Goal: Task Accomplishment & Management: Manage account settings

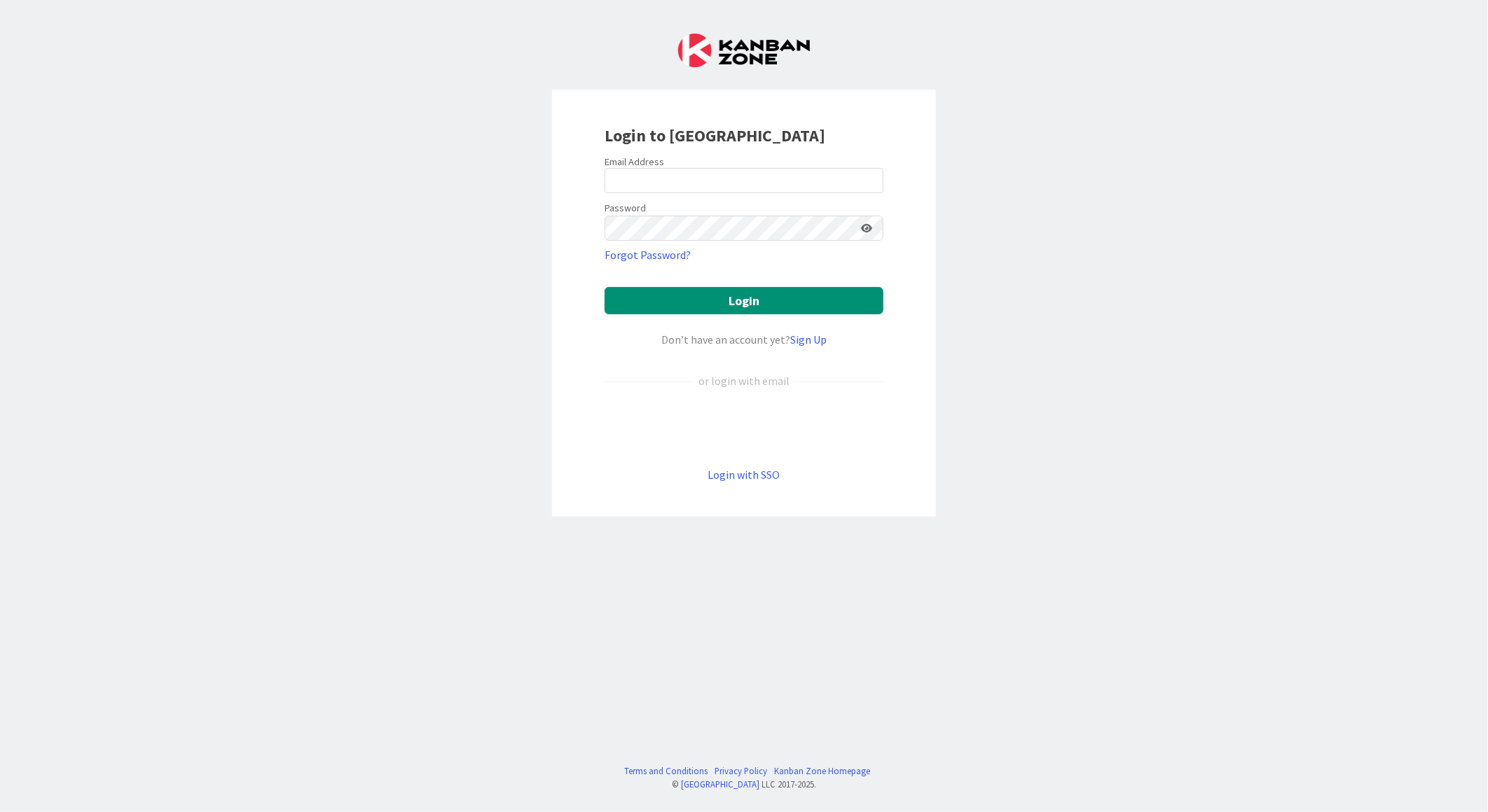
click at [873, 179] on keeper-lock "Open Keeper Popup" at bounding box center [868, 181] width 17 height 17
type input "mschoonus@huisman-nl.com"
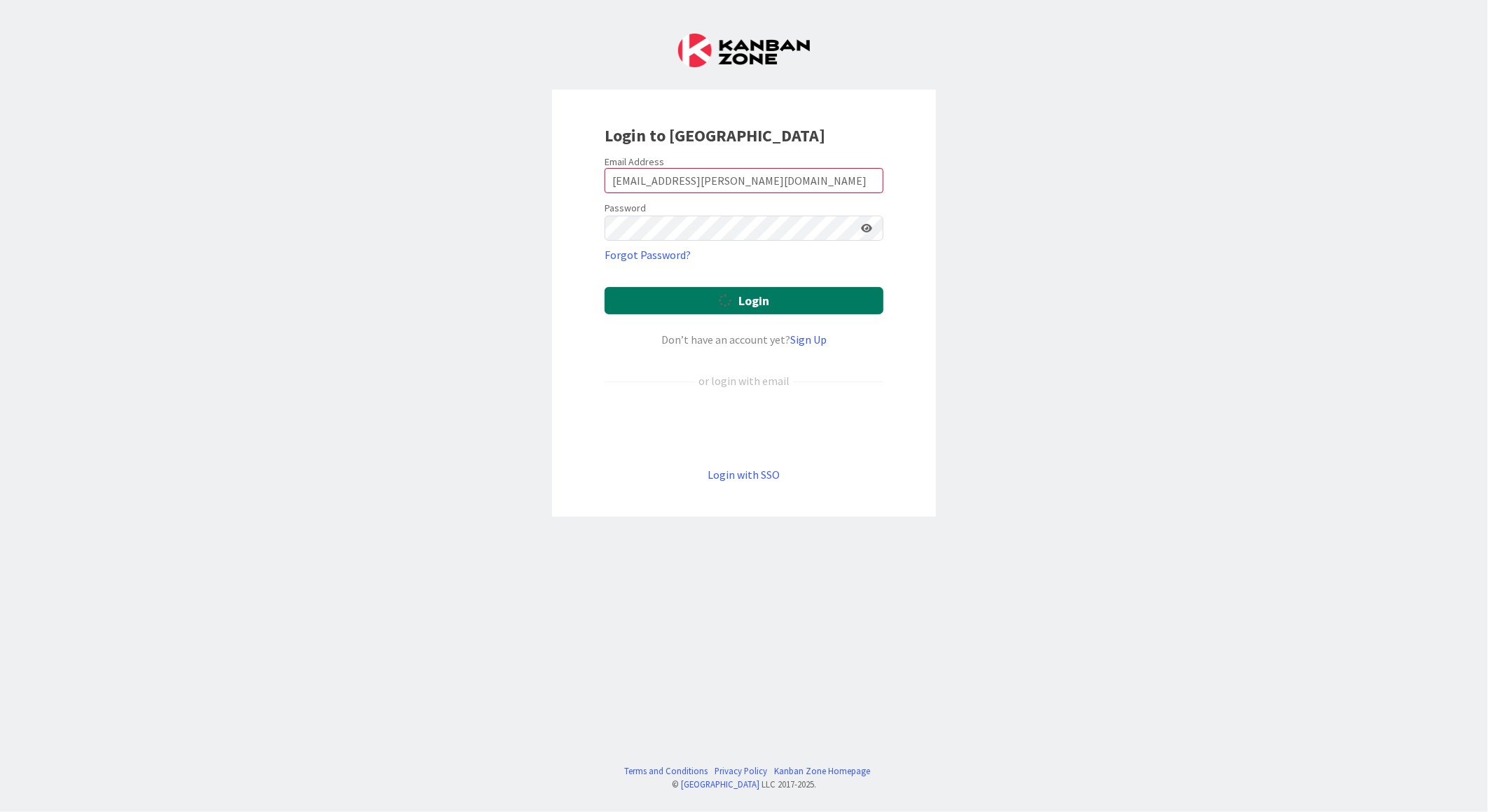
click at [766, 299] on button "Login" at bounding box center [744, 300] width 279 height 28
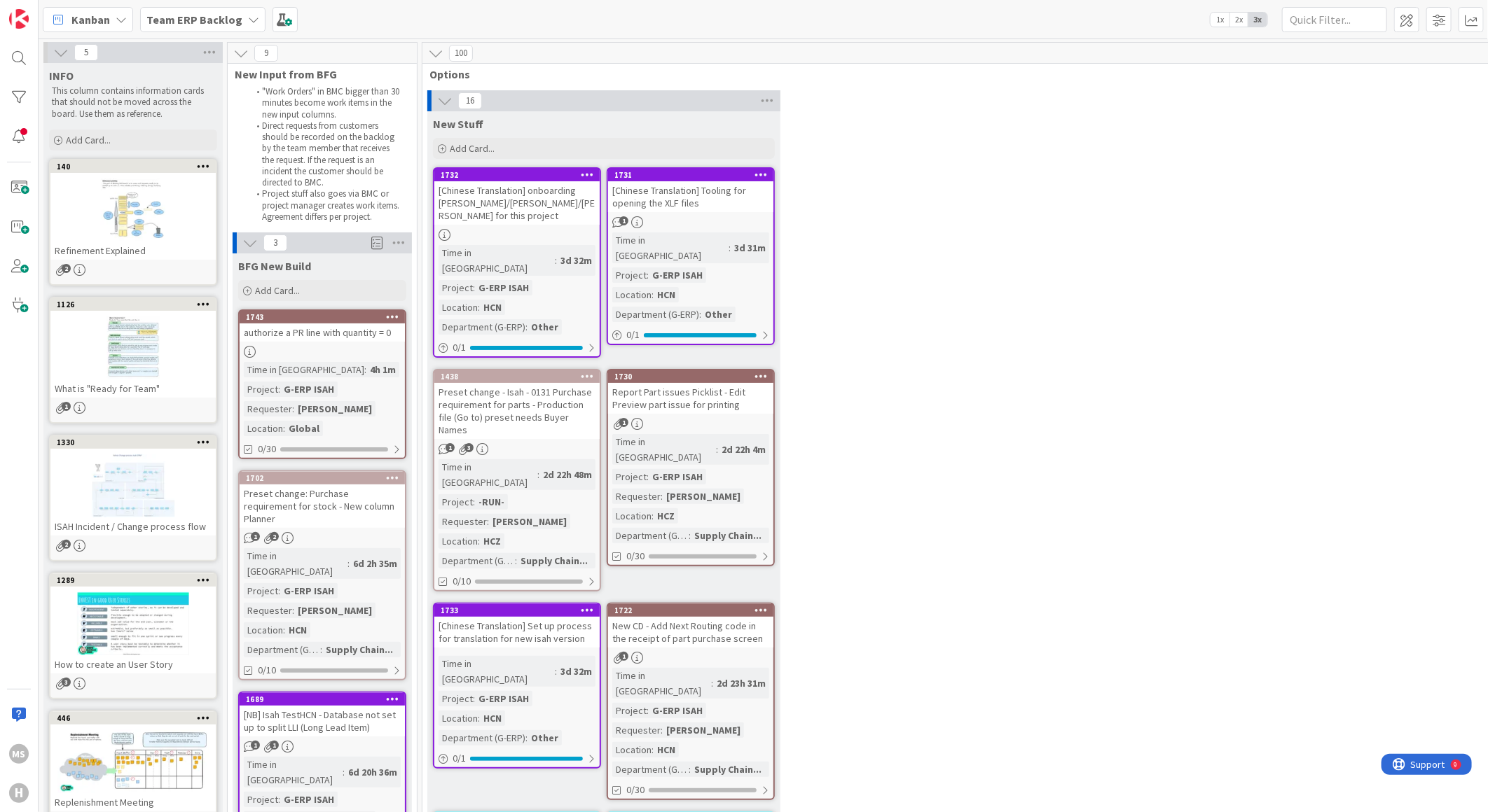
click at [248, 17] on icon at bounding box center [253, 20] width 12 height 12
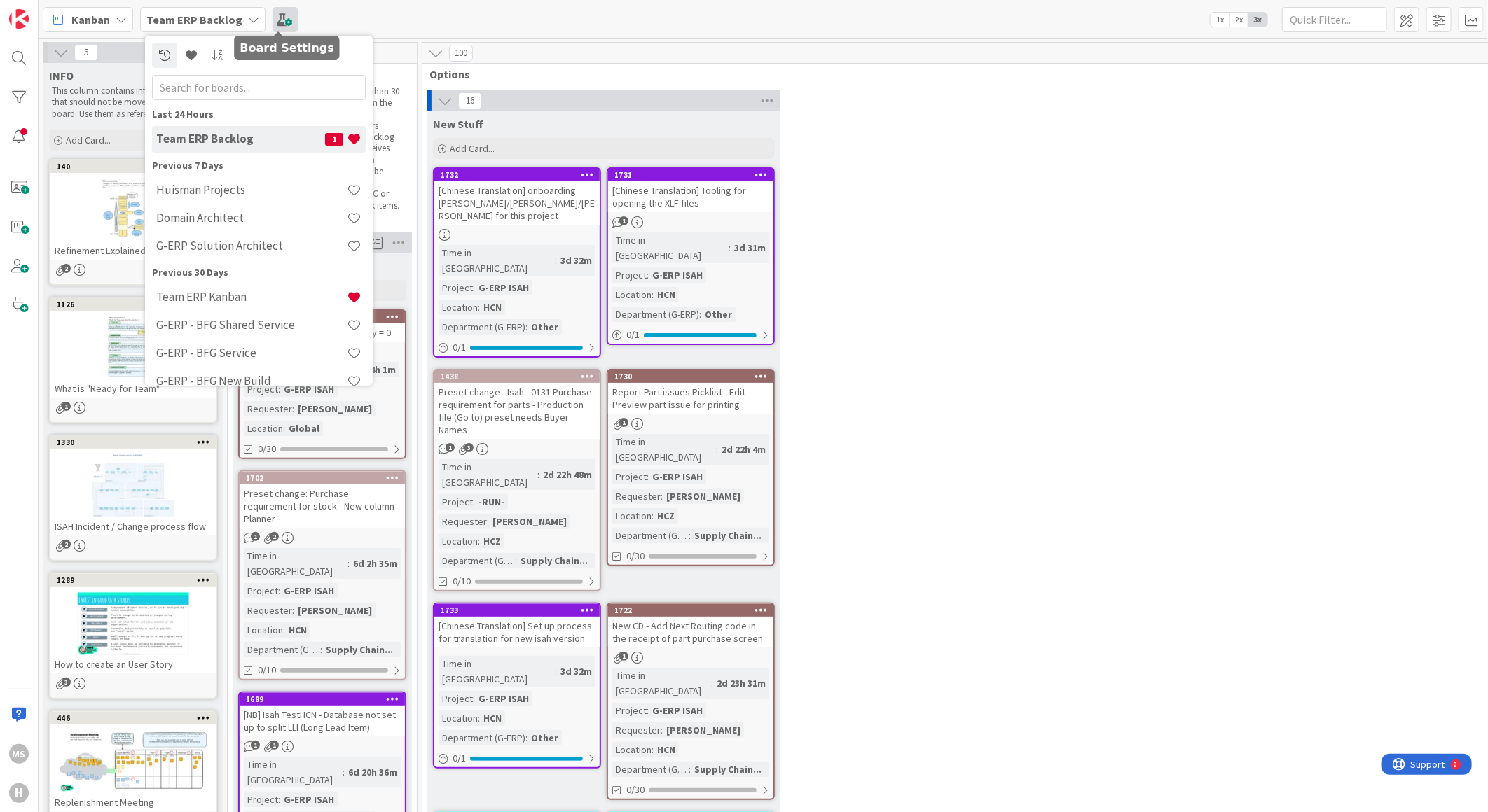
click at [279, 14] on span at bounding box center [285, 20] width 25 height 25
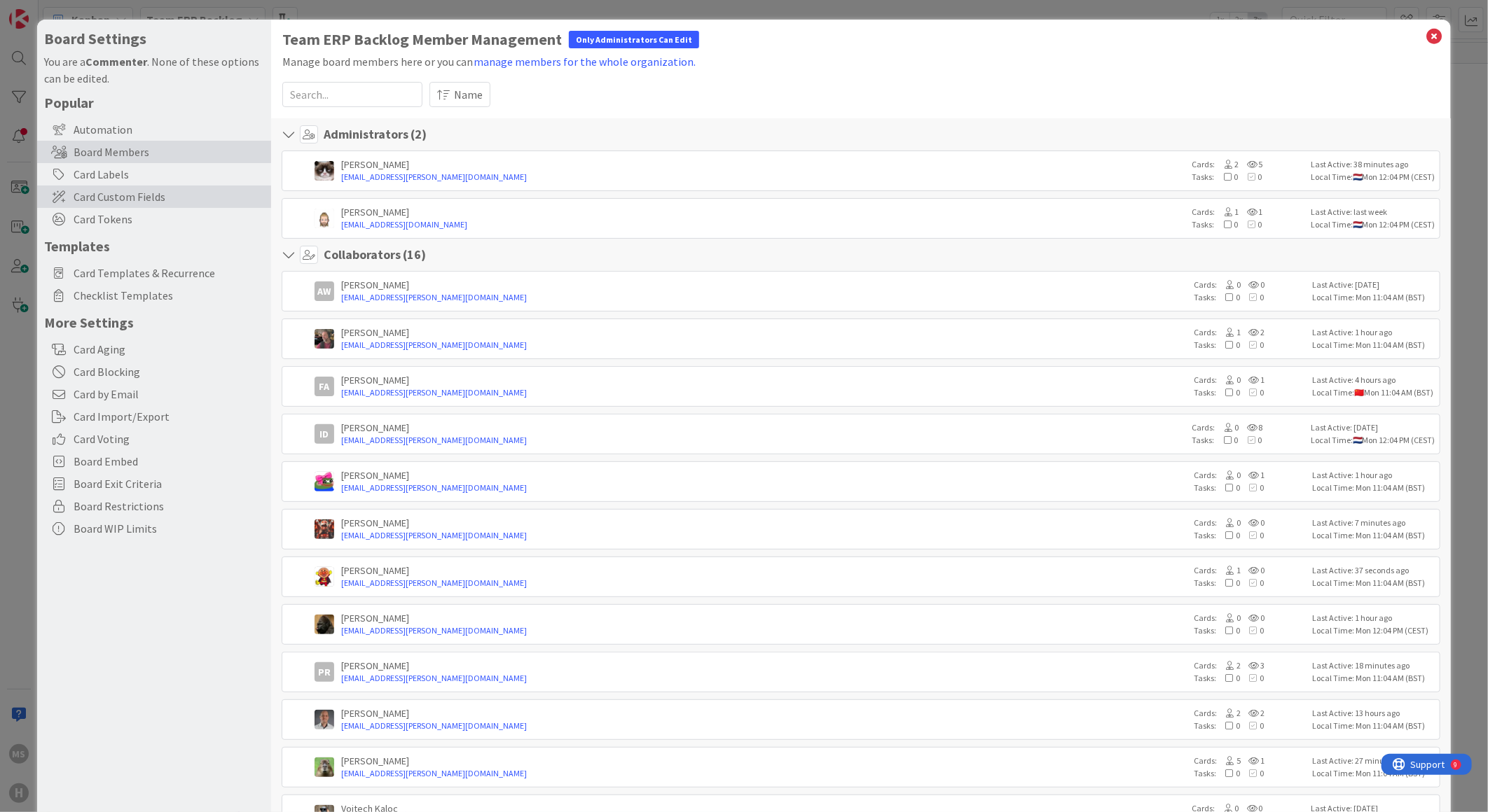
click at [102, 191] on span "Card Custom Fields" at bounding box center [168, 197] width 191 height 17
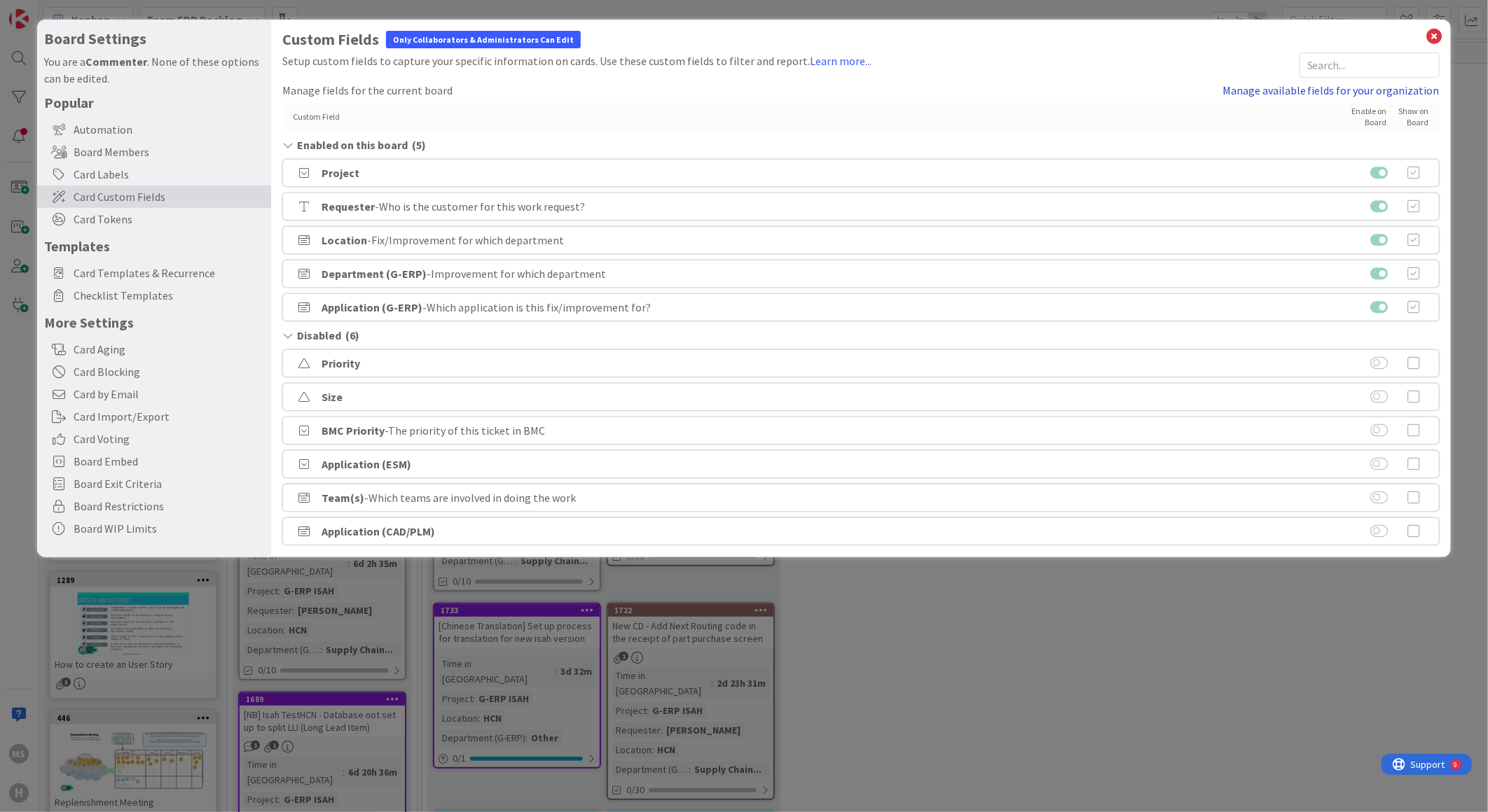
click at [1340, 92] on link "Manage available fields for your organization" at bounding box center [1331, 90] width 217 height 17
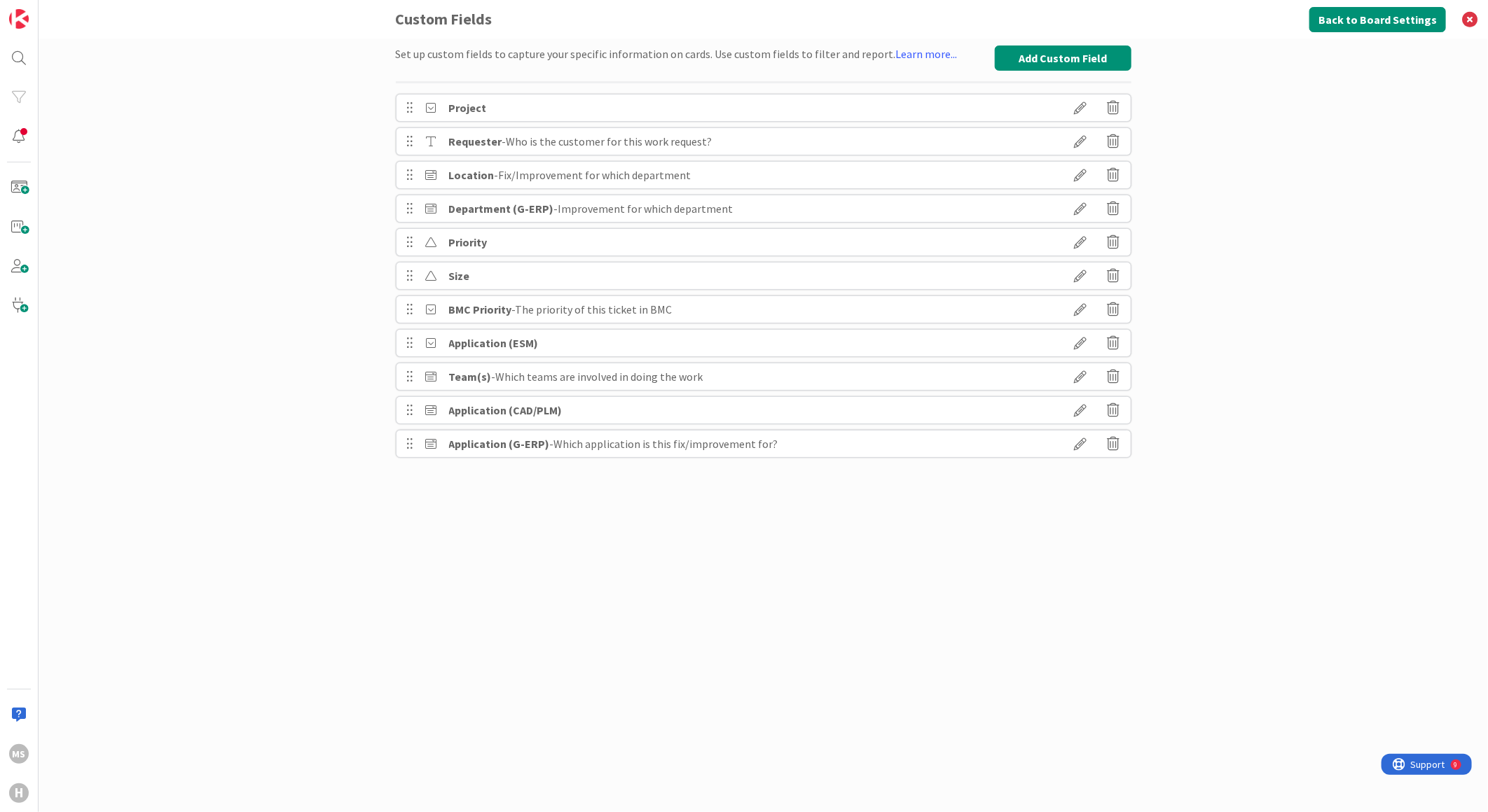
click at [759, 108] on div "Project" at bounding box center [763, 107] width 735 height 28
click at [1079, 102] on icon at bounding box center [1081, 107] width 39 height 24
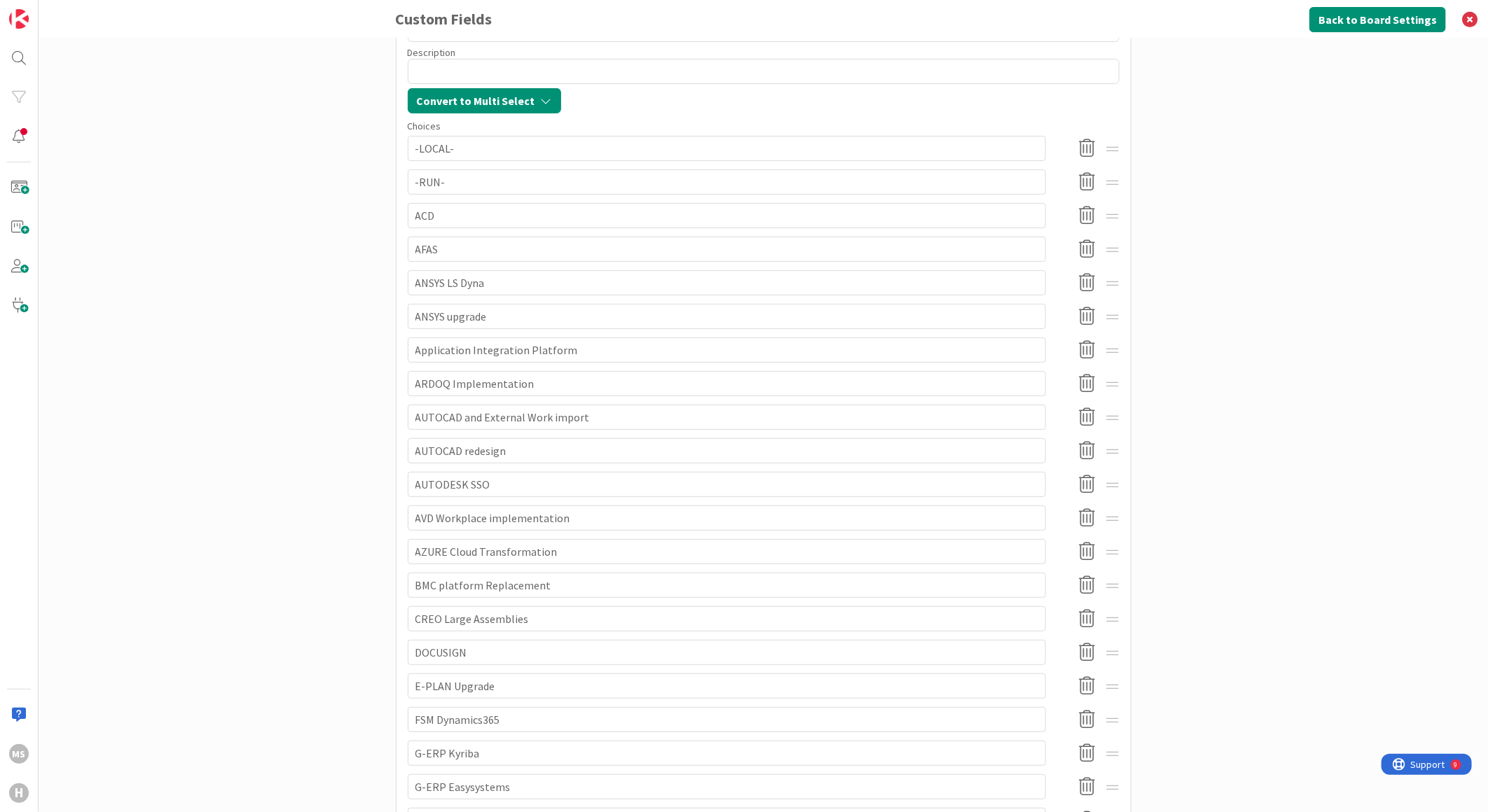
scroll to position [233, 0]
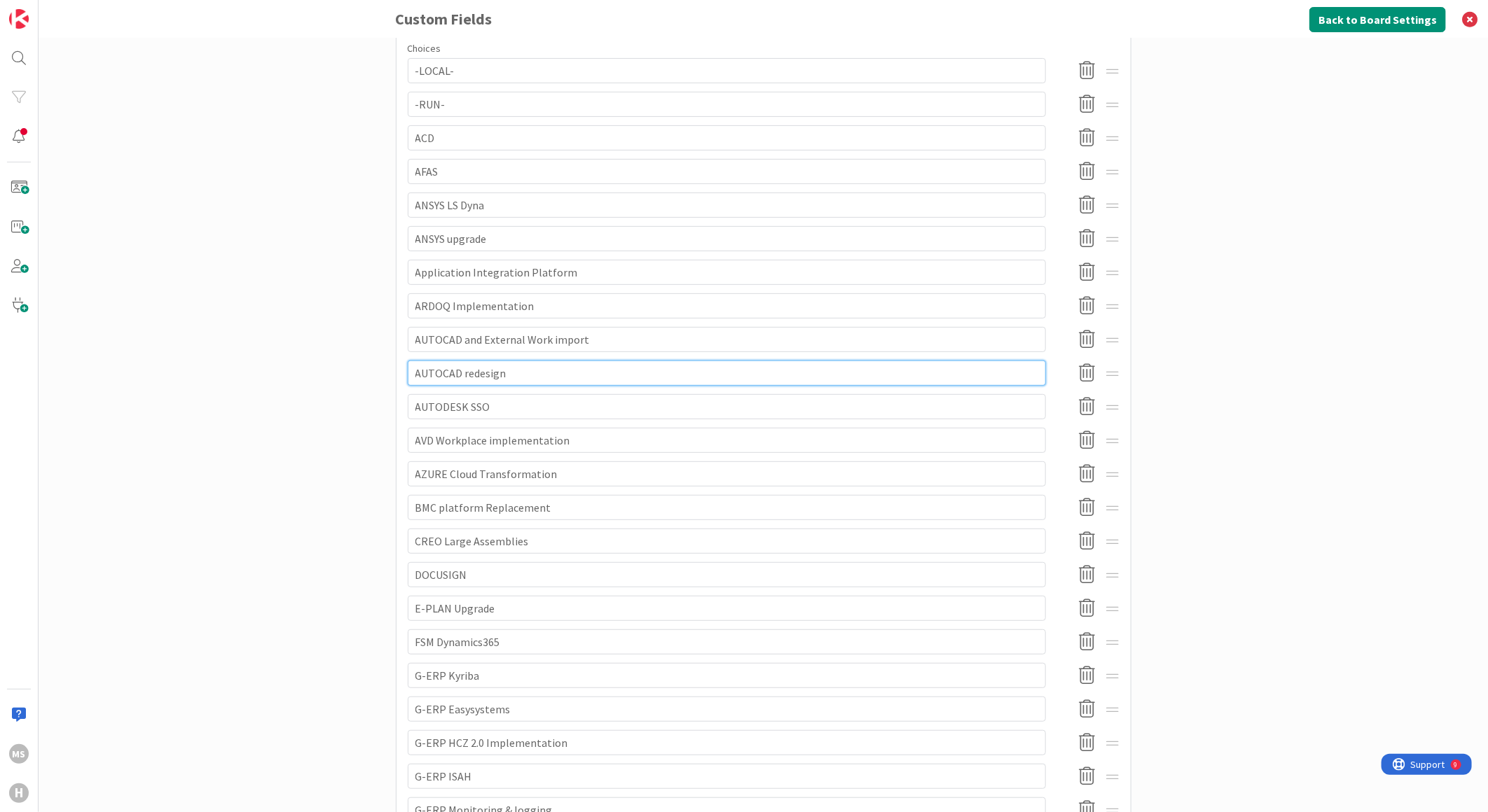
click at [457, 372] on input "AUTOCAD redesign" at bounding box center [727, 373] width 638 height 25
click at [460, 373] on input "AUTOCAD redesign" at bounding box center [727, 373] width 638 height 25
type textarea "x"
type input "AUTOCAD edesign"
type textarea "x"
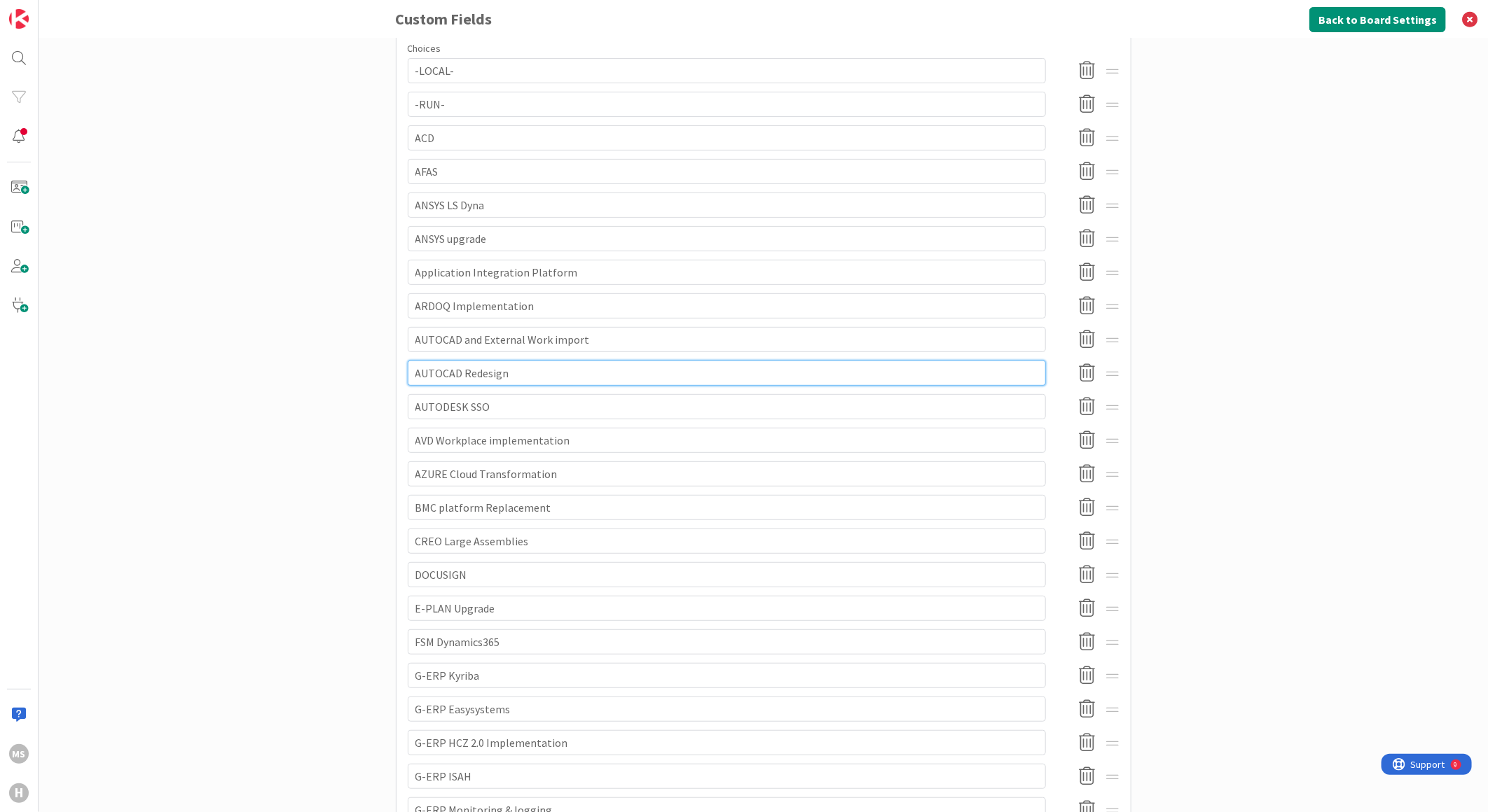
type input "AUTOCAD Redesign"
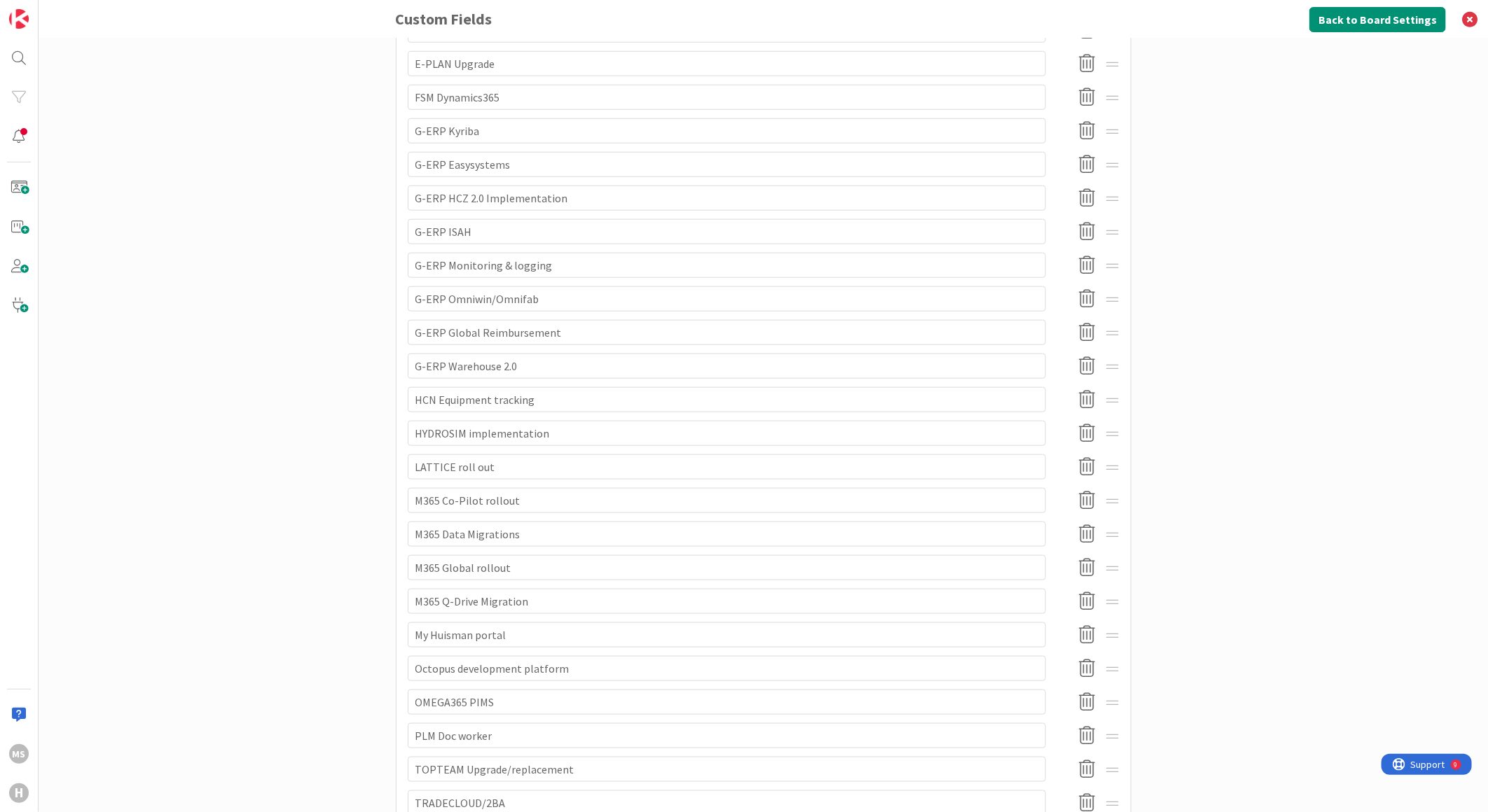
scroll to position [700, 0]
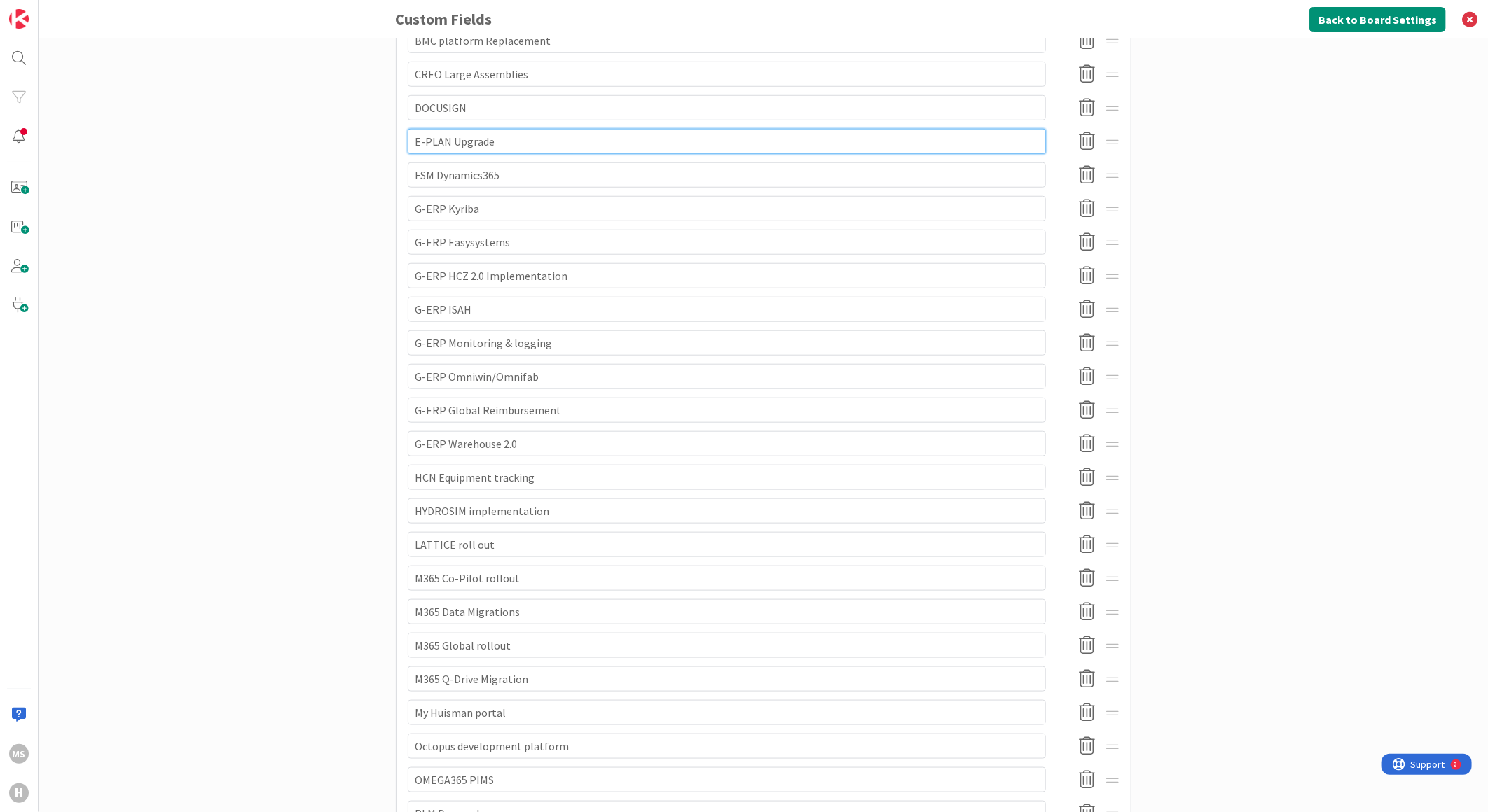
click at [508, 142] on input "E-PLAN Upgrade" at bounding box center [727, 141] width 638 height 25
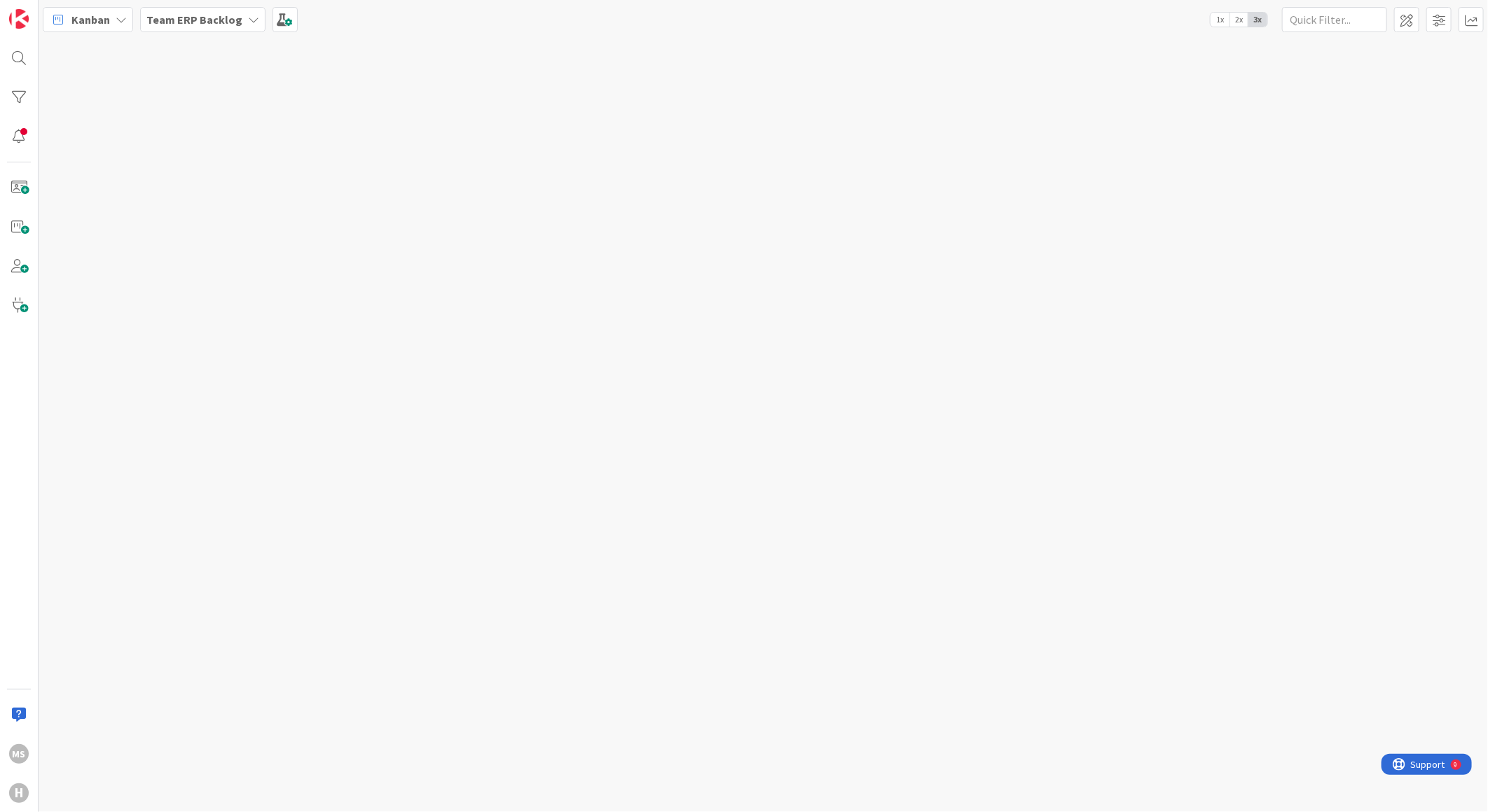
click at [229, 13] on b "Team ERP Backlog" at bounding box center [194, 20] width 96 height 14
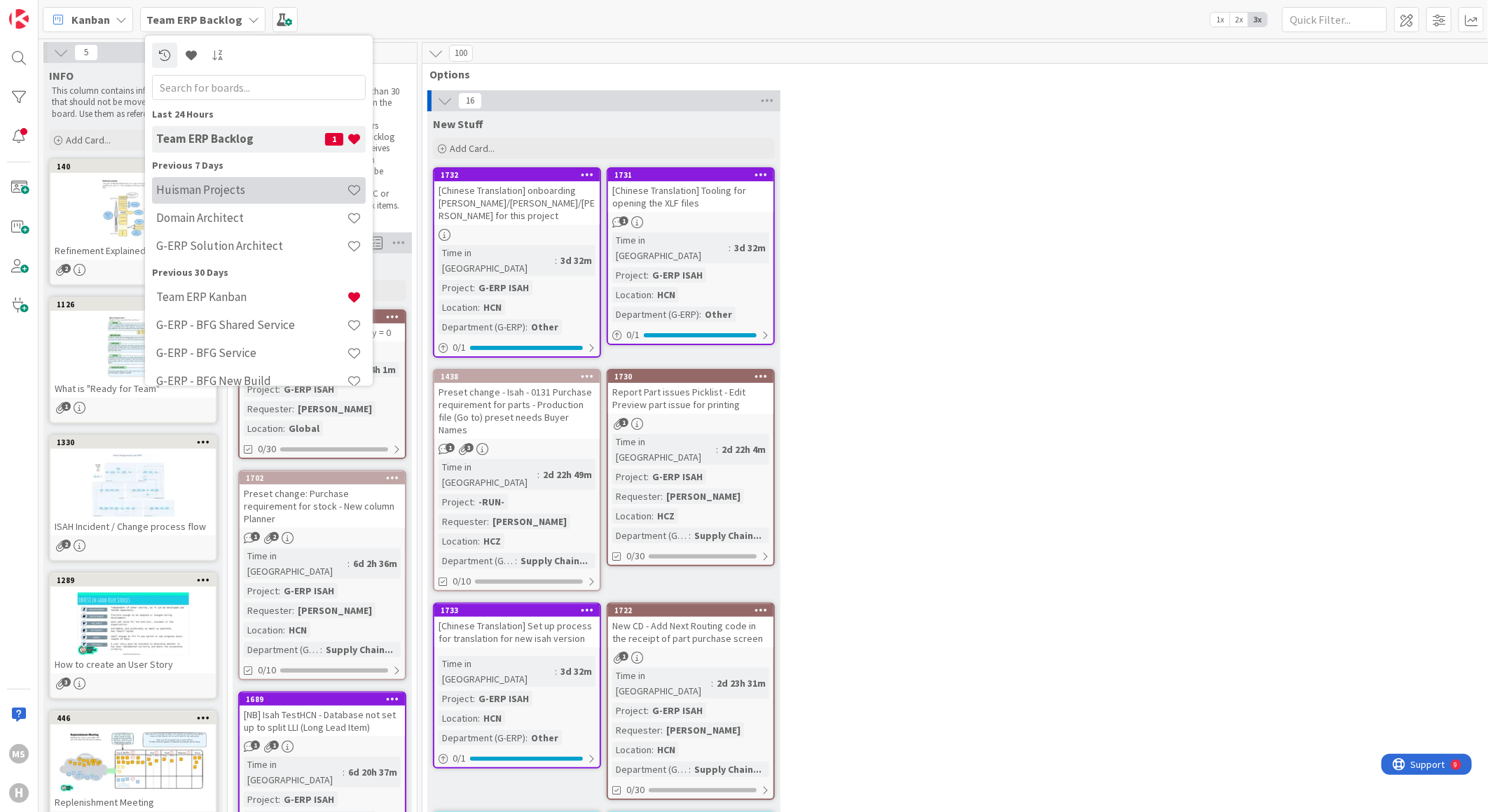
click at [201, 183] on h4 "Huisman Projects" at bounding box center [251, 190] width 191 height 14
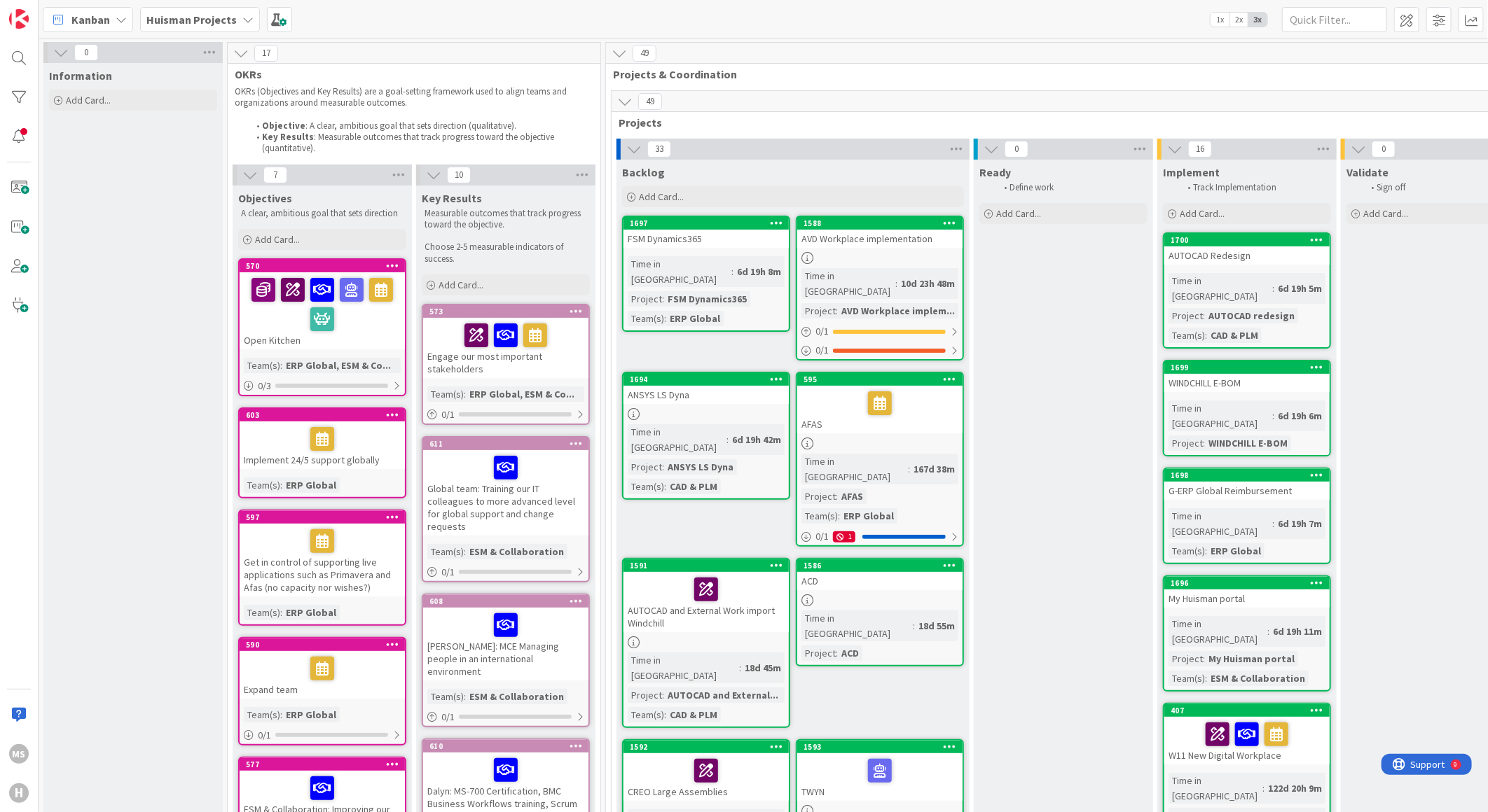
click at [243, 20] on icon at bounding box center [248, 20] width 12 height 12
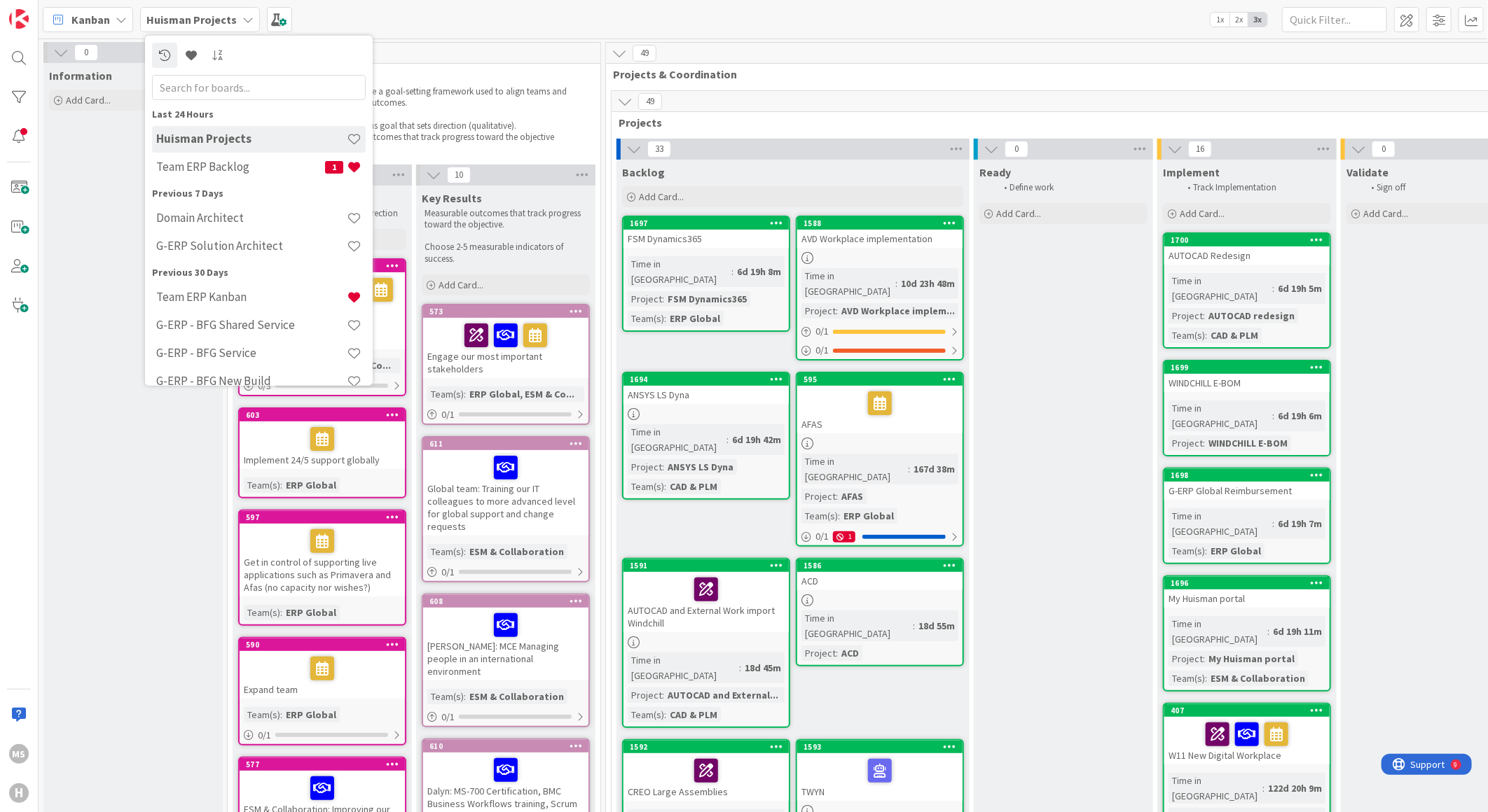
click at [243, 20] on icon at bounding box center [248, 20] width 12 height 12
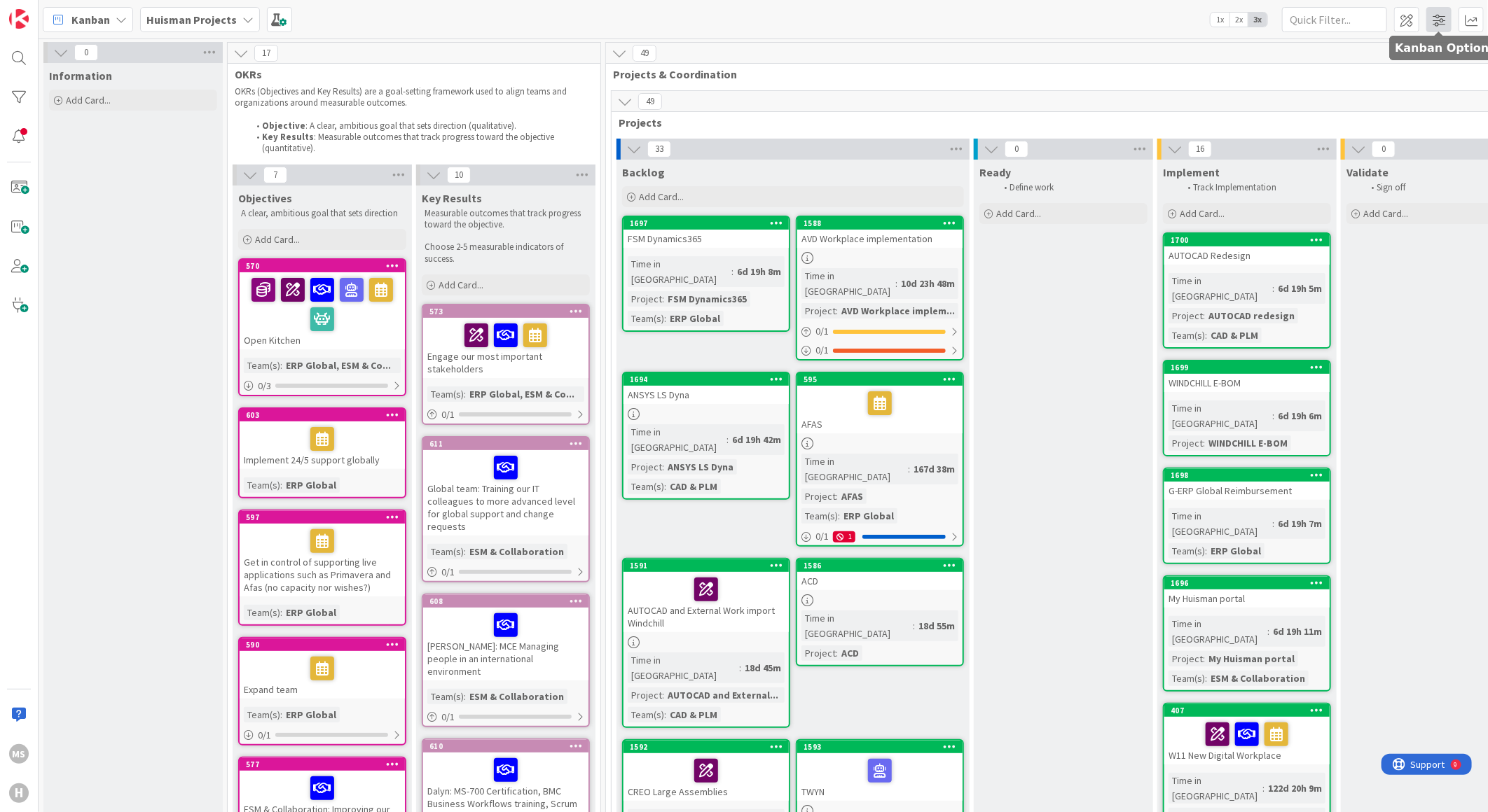
click at [1441, 21] on span at bounding box center [1439, 20] width 25 height 25
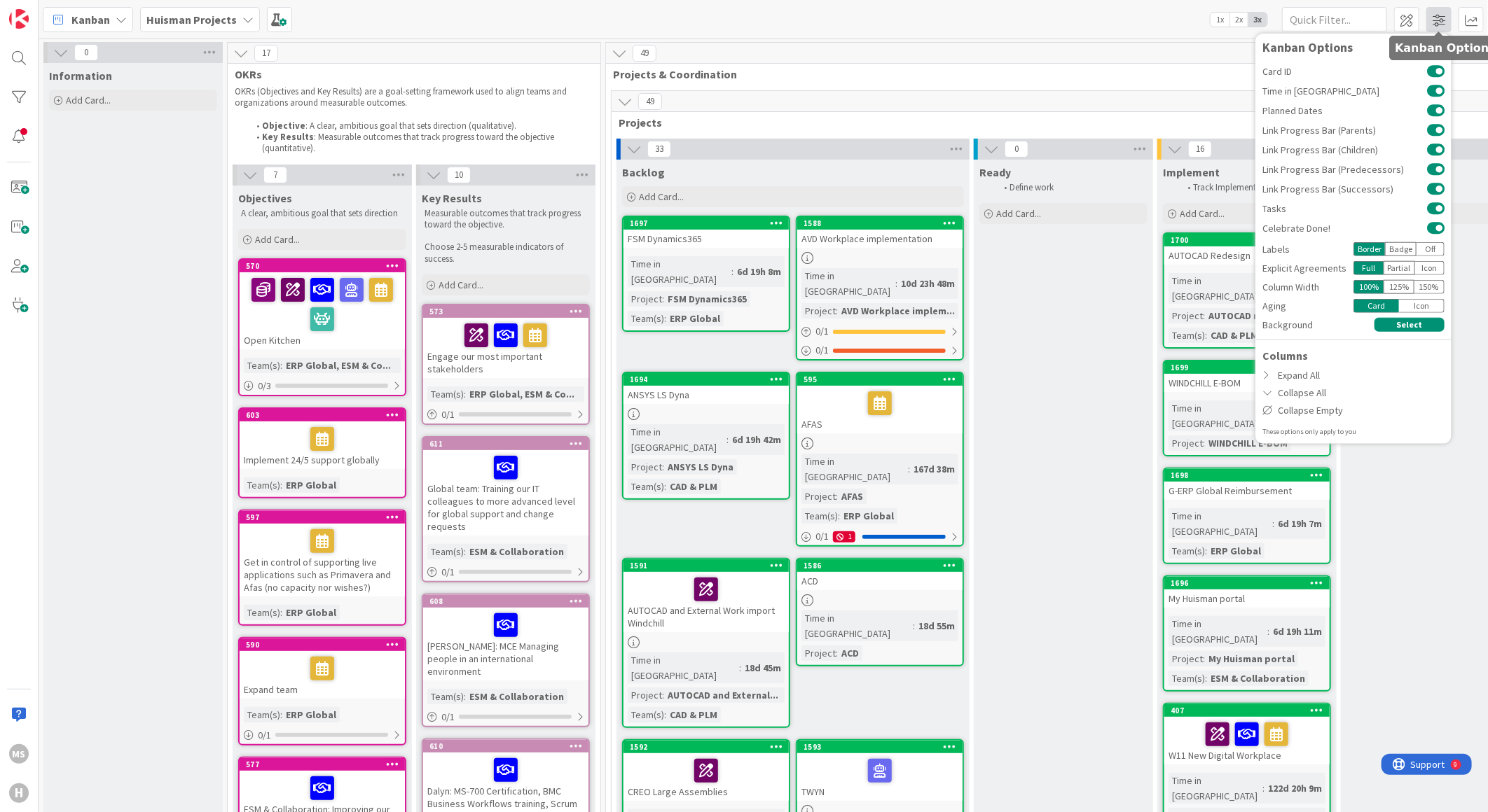
click at [1440, 21] on span at bounding box center [1439, 20] width 25 height 25
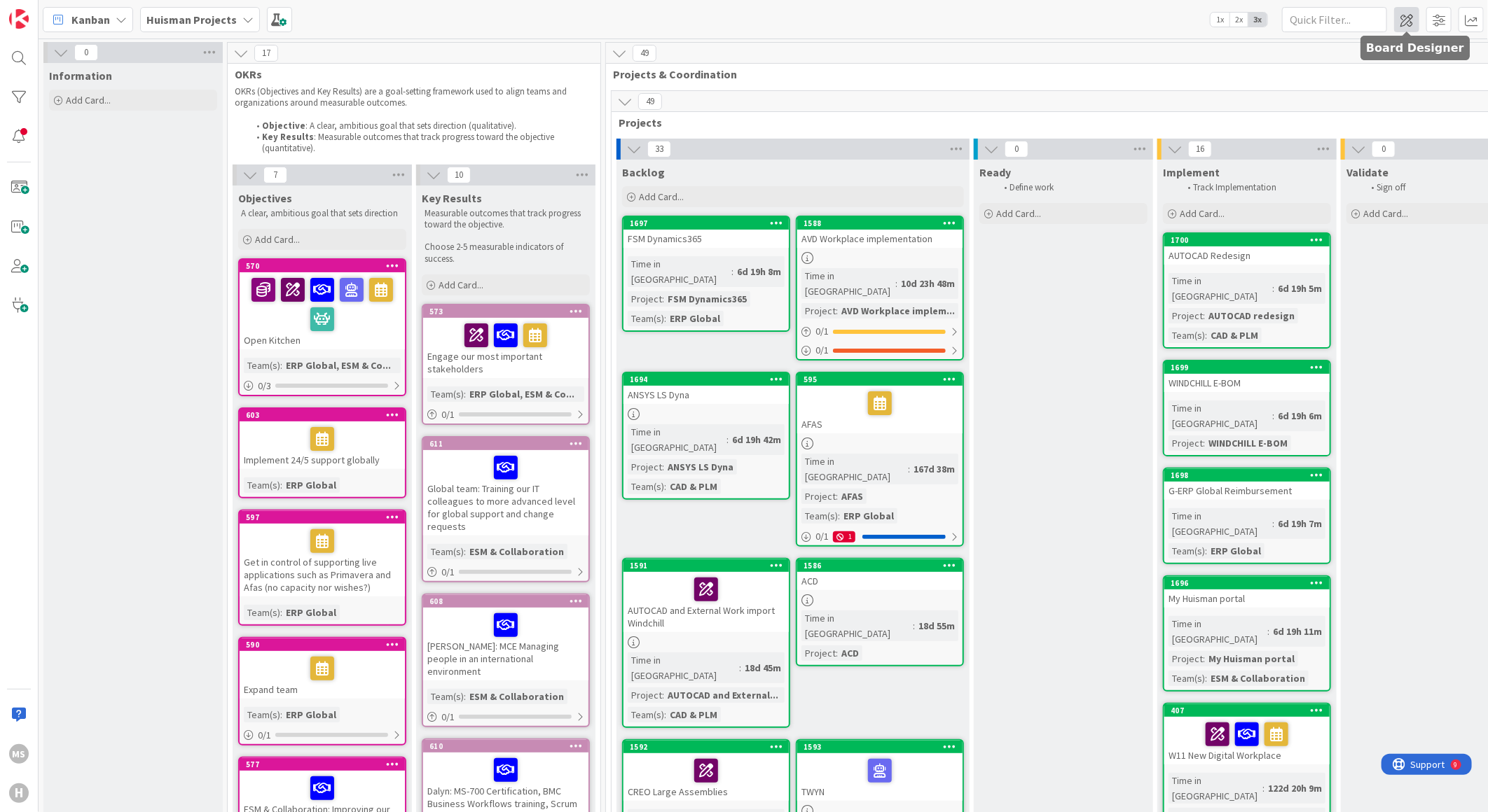
click at [1407, 21] on span at bounding box center [1407, 20] width 25 height 25
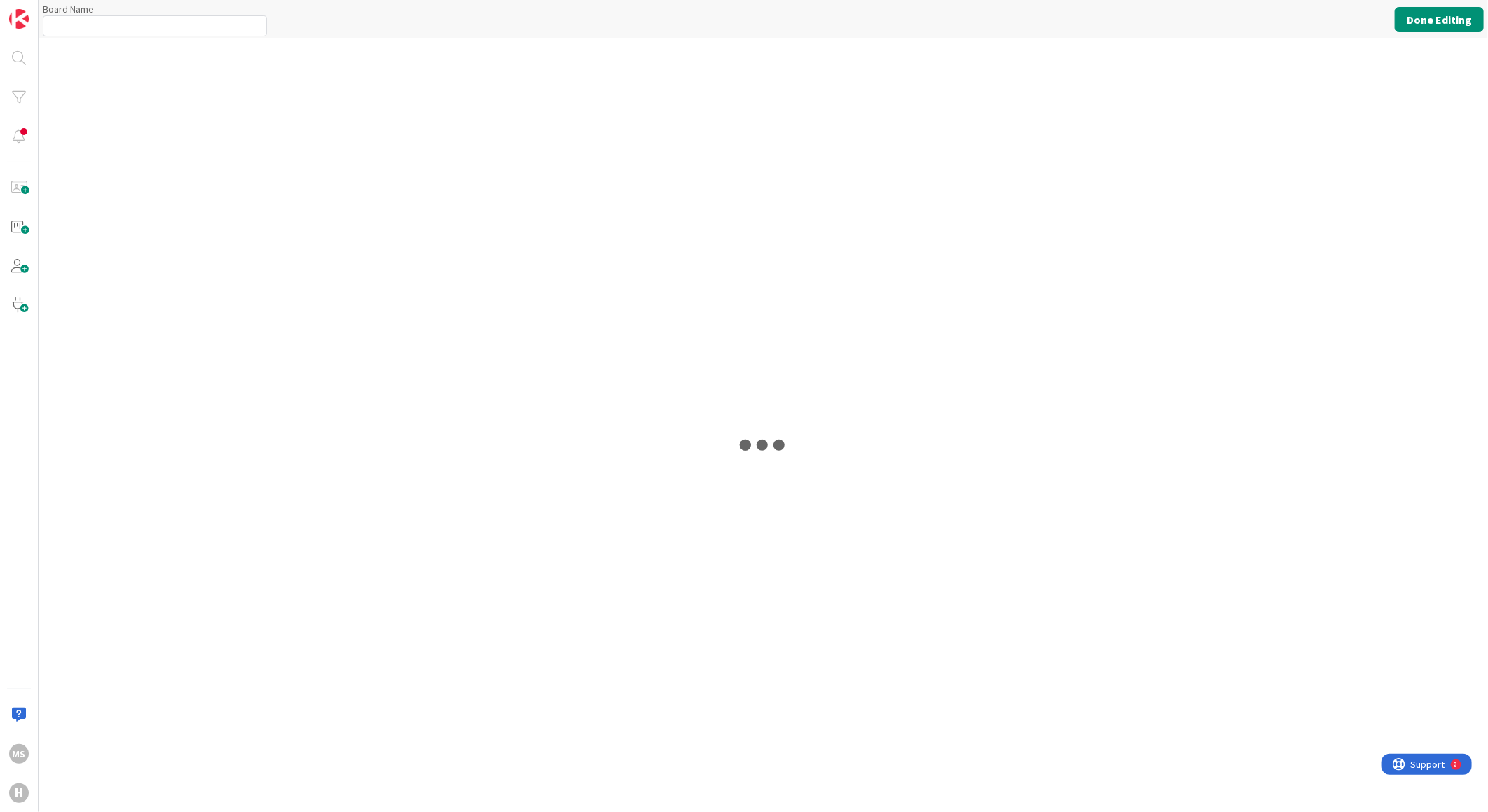
type input "Huisman Projects"
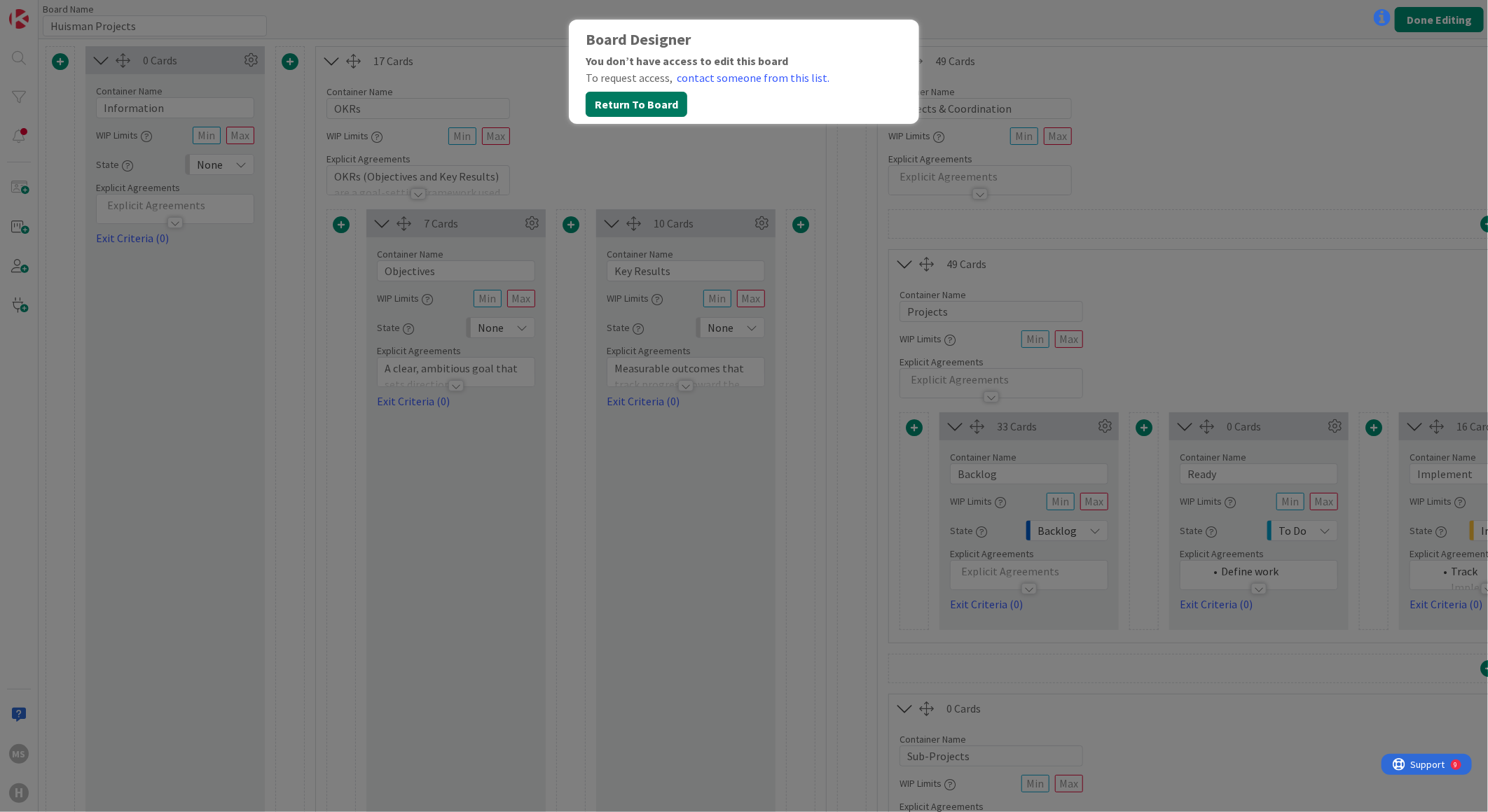
click at [641, 106] on button "Return To Board" at bounding box center [637, 105] width 102 height 25
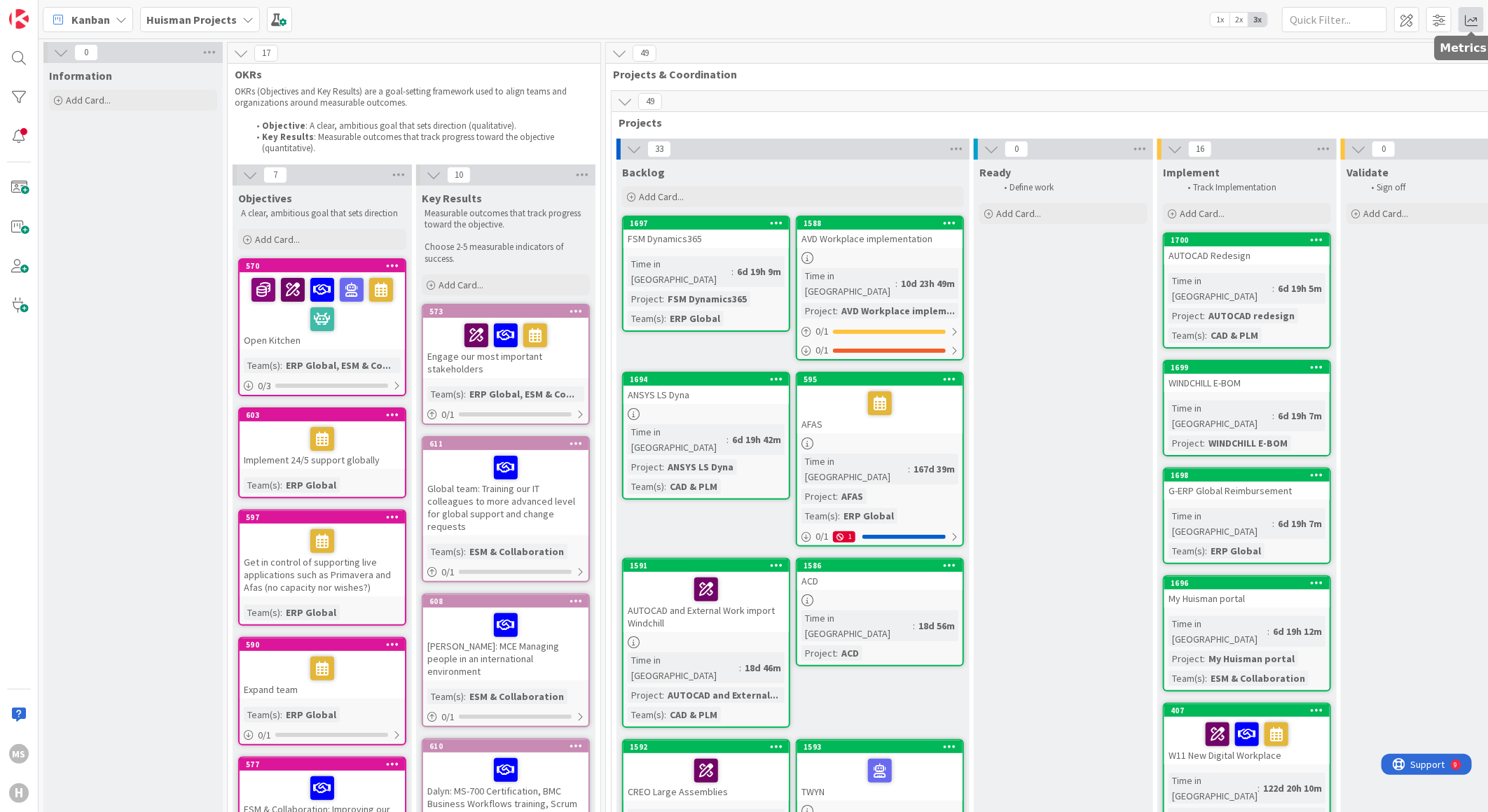
click at [1475, 20] on span at bounding box center [1471, 20] width 25 height 25
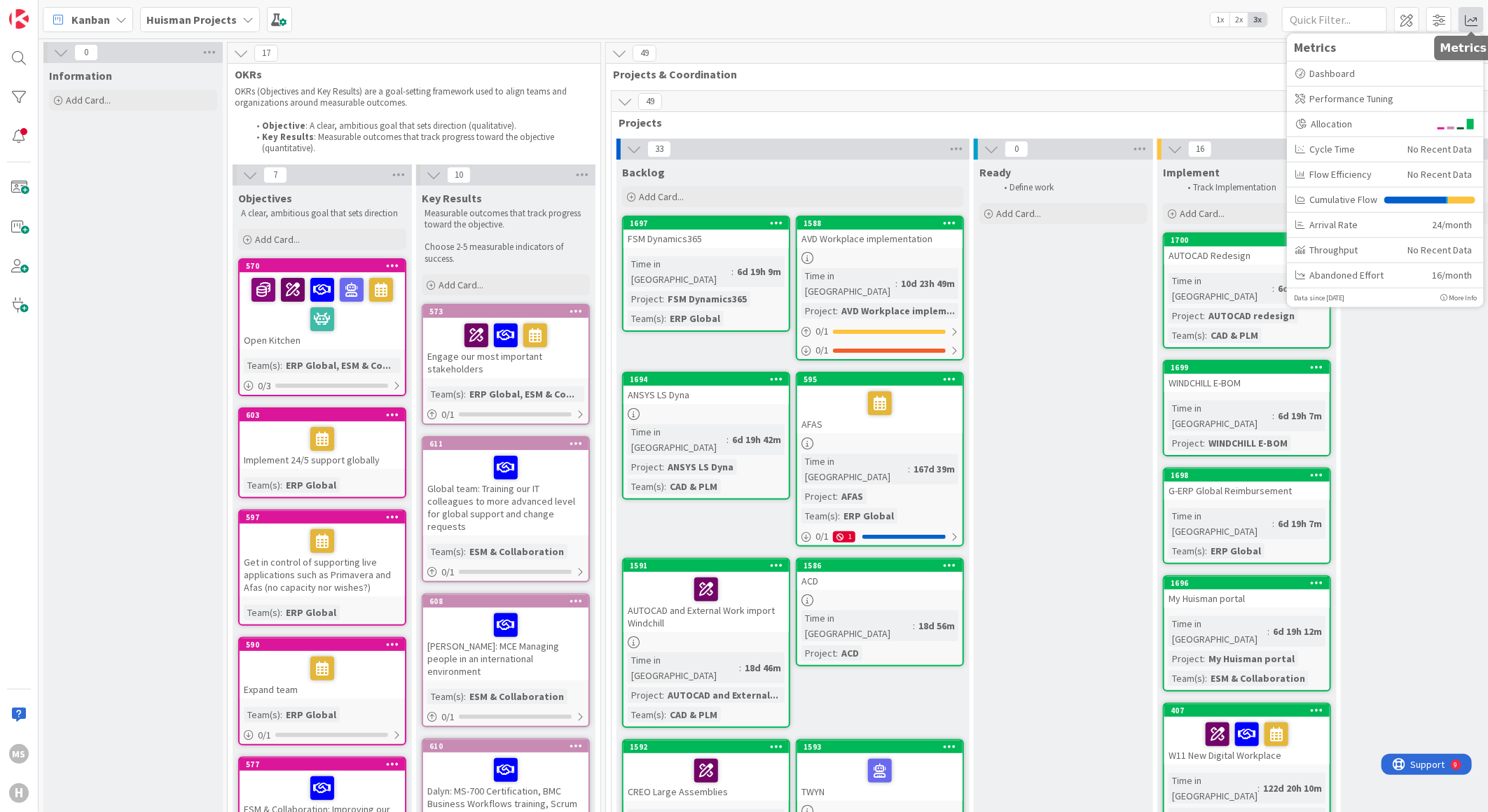
click at [1482, 18] on span at bounding box center [1471, 20] width 25 height 25
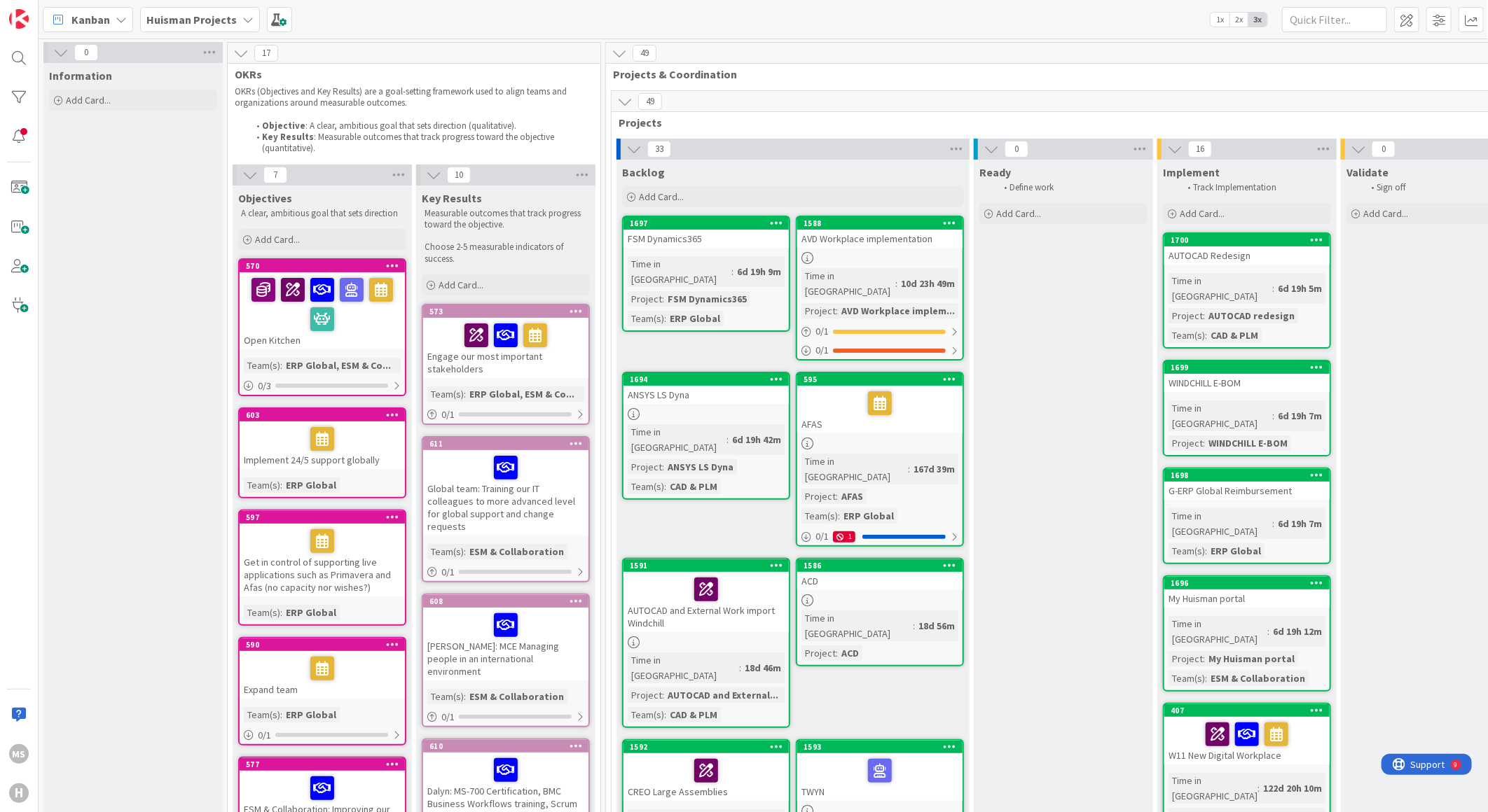
click at [121, 21] on icon at bounding box center [121, 20] width 12 height 12
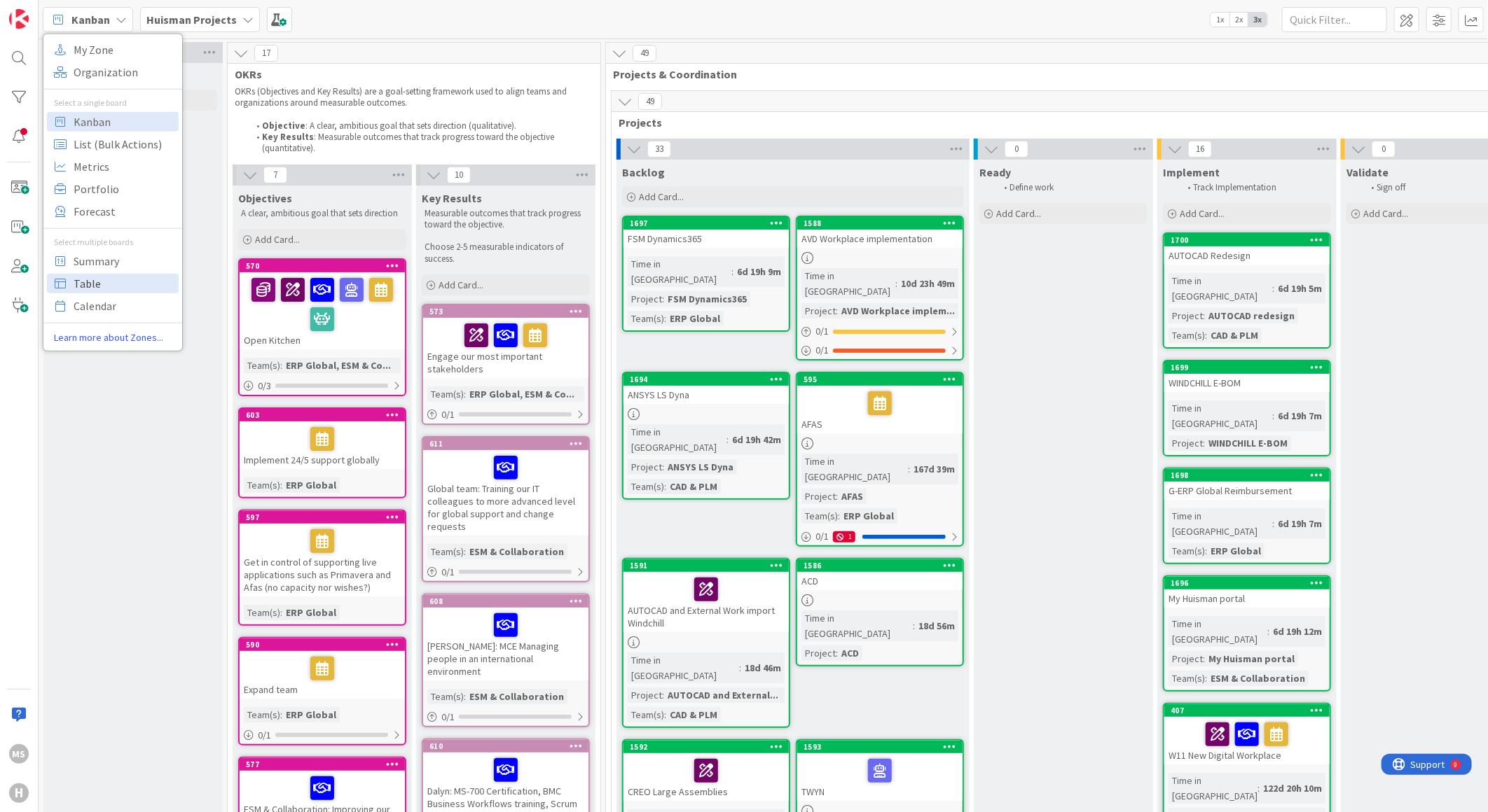
click at [89, 283] on span "Table" at bounding box center [123, 283] width 101 height 21
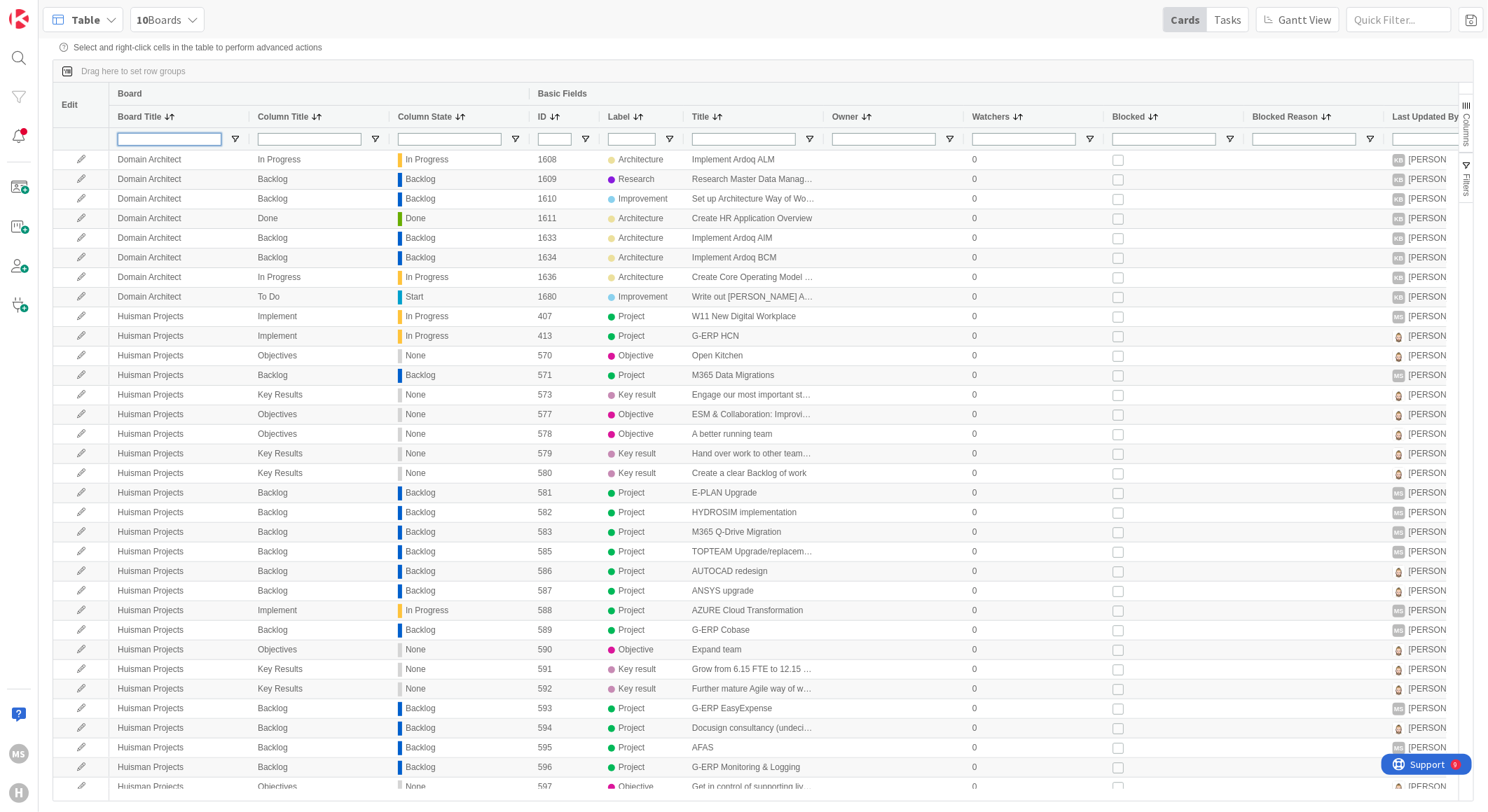
click at [177, 135] on input "Board Title Filter Input" at bounding box center [170, 140] width 104 height 13
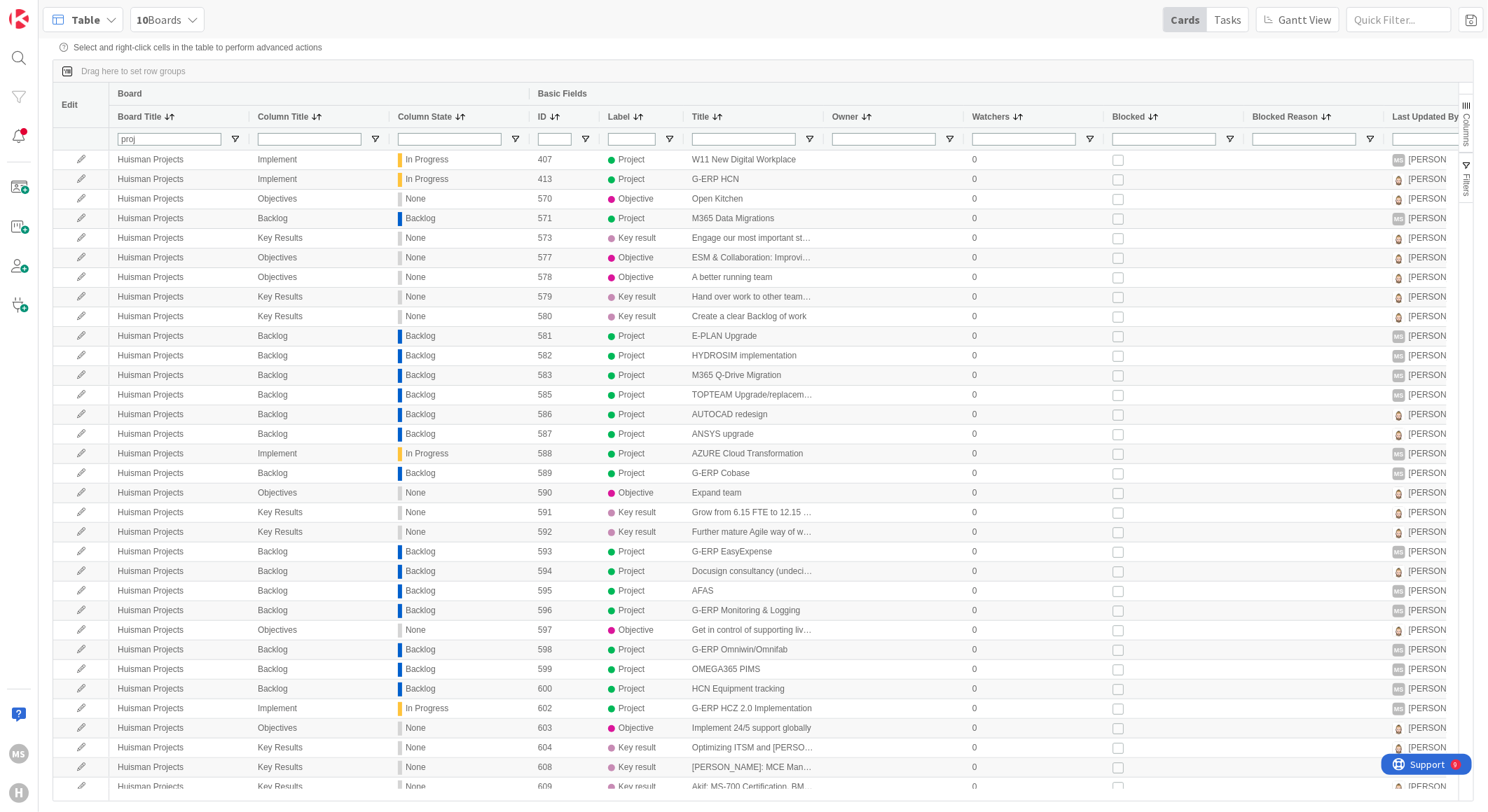
click at [124, 130] on div "proj" at bounding box center [179, 139] width 140 height 22
drag, startPoint x: 144, startPoint y: 142, endPoint x: 100, endPoint y: 137, distance: 44.3
click at [100, 137] on div "Edit Board Basic Fields Board Title Column Title Column State ID Label Title Ow…" at bounding box center [756, 116] width 1406 height 68
type input "Huisman Projects"
click at [225, 87] on div "Board" at bounding box center [319, 94] width 404 height 17
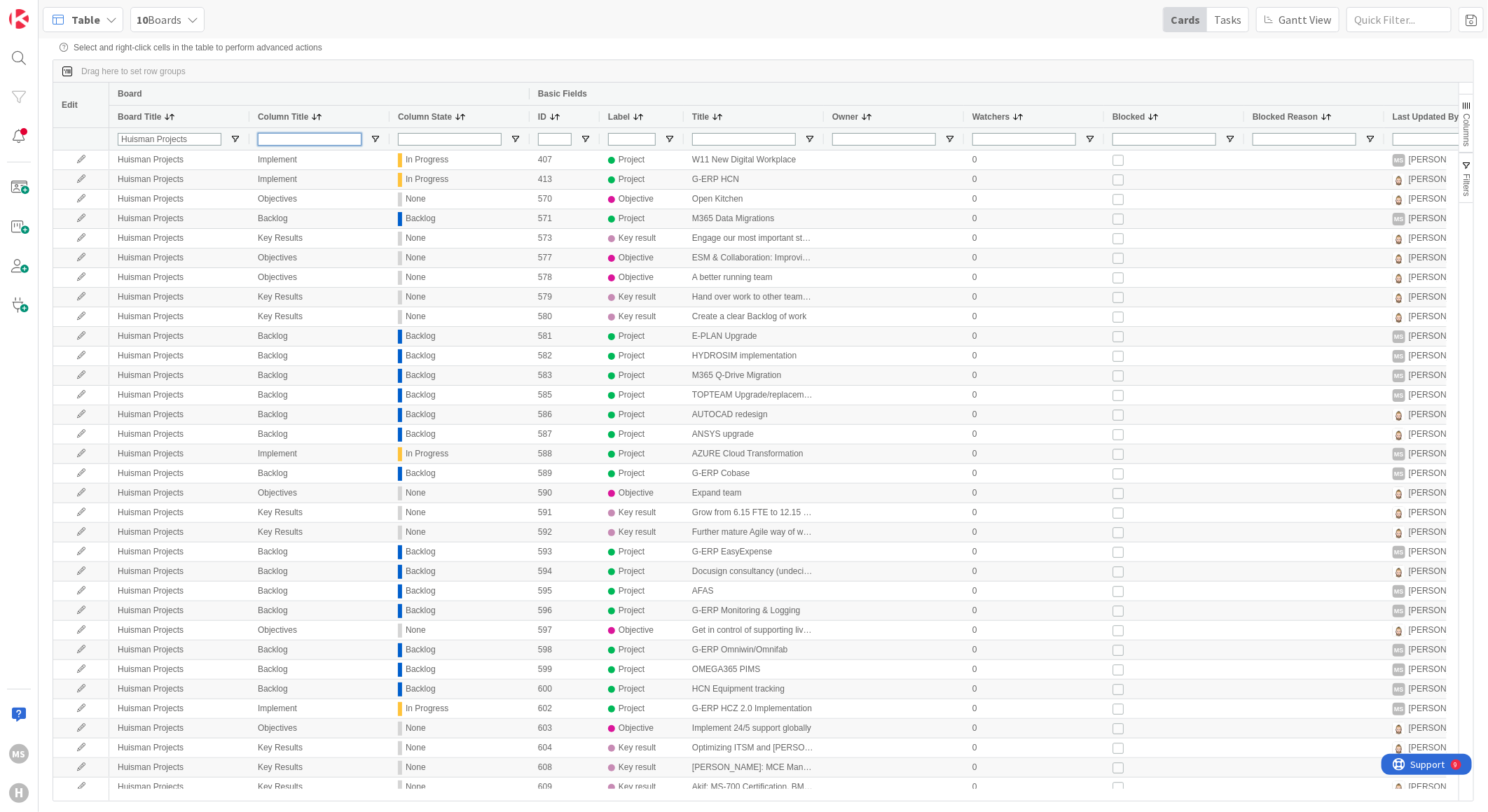
click at [299, 137] on input "Column Title Filter Input" at bounding box center [310, 140] width 104 height 13
click at [379, 139] on span "Open Filter Menu" at bounding box center [375, 140] width 12 height 12
click at [479, 158] on span "Filtering operator" at bounding box center [484, 156] width 12 height 12
click at [373, 91] on div "Board" at bounding box center [319, 94] width 404 height 17
click at [625, 139] on input "Label Filter Input" at bounding box center [632, 140] width 47 height 13
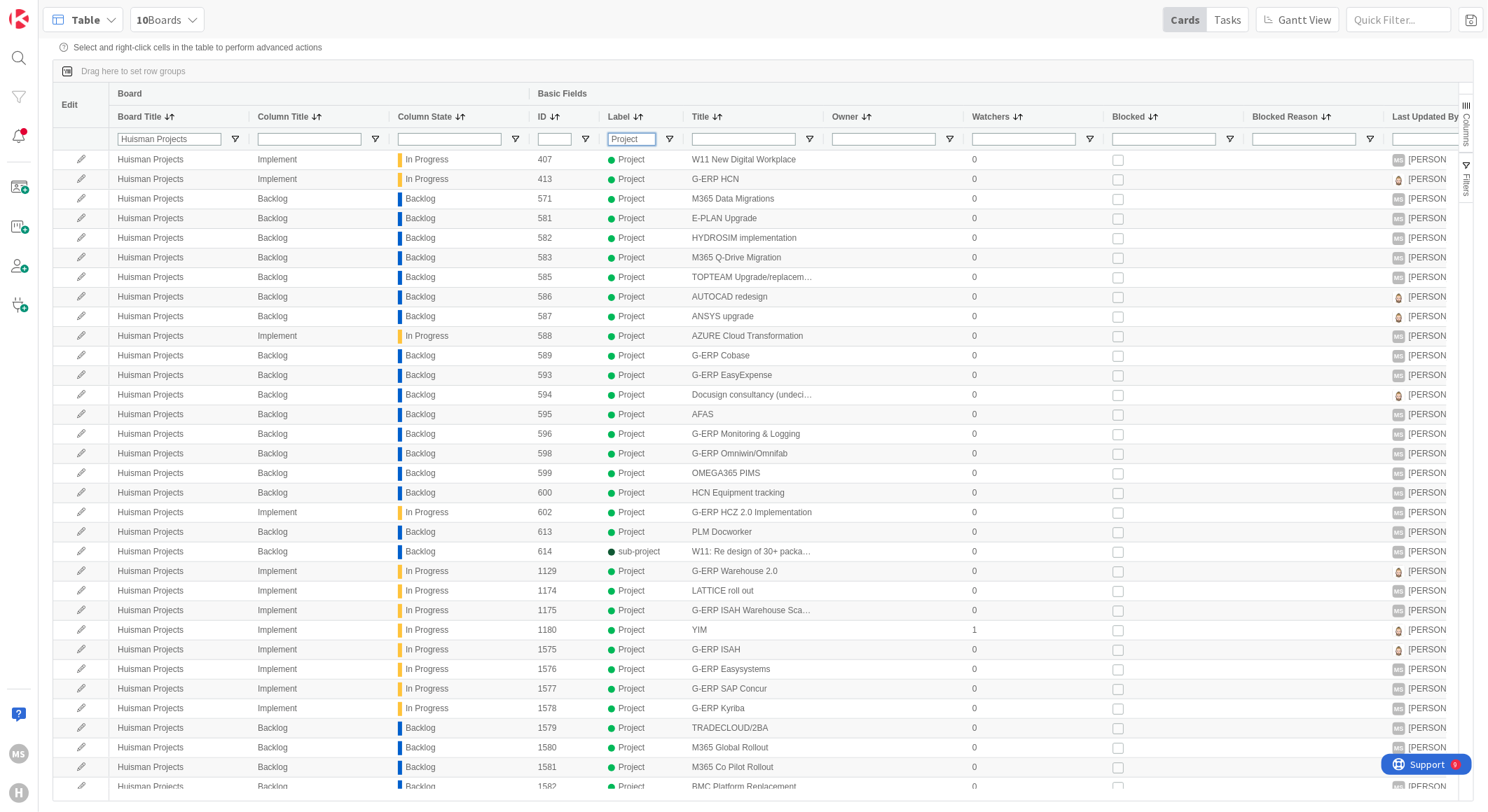
type input "Project"
click at [806, 140] on span "Open Filter Menu" at bounding box center [810, 140] width 12 height 12
click at [913, 161] on span "Filtering operator" at bounding box center [918, 156] width 12 height 12
click at [813, 78] on div "Drag here to set row groups" at bounding box center [763, 71] width 1420 height 22
click at [754, 87] on div "Basic Fields" at bounding box center [1026, 94] width 978 height 17
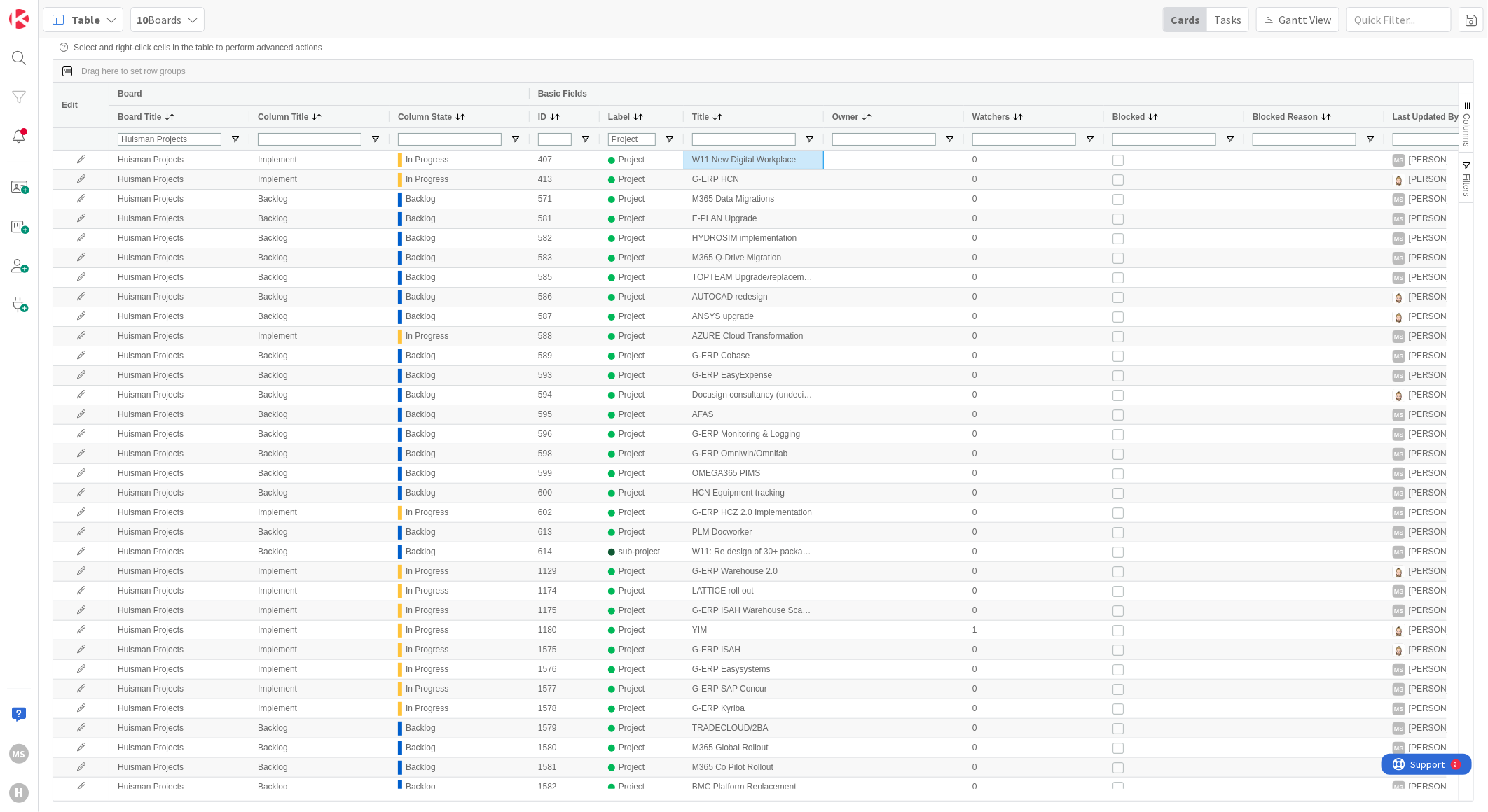
click at [803, 70] on div "Drag here to set row groups" at bounding box center [763, 71] width 1420 height 22
click at [1467, 175] on span "Filters" at bounding box center [1467, 185] width 10 height 23
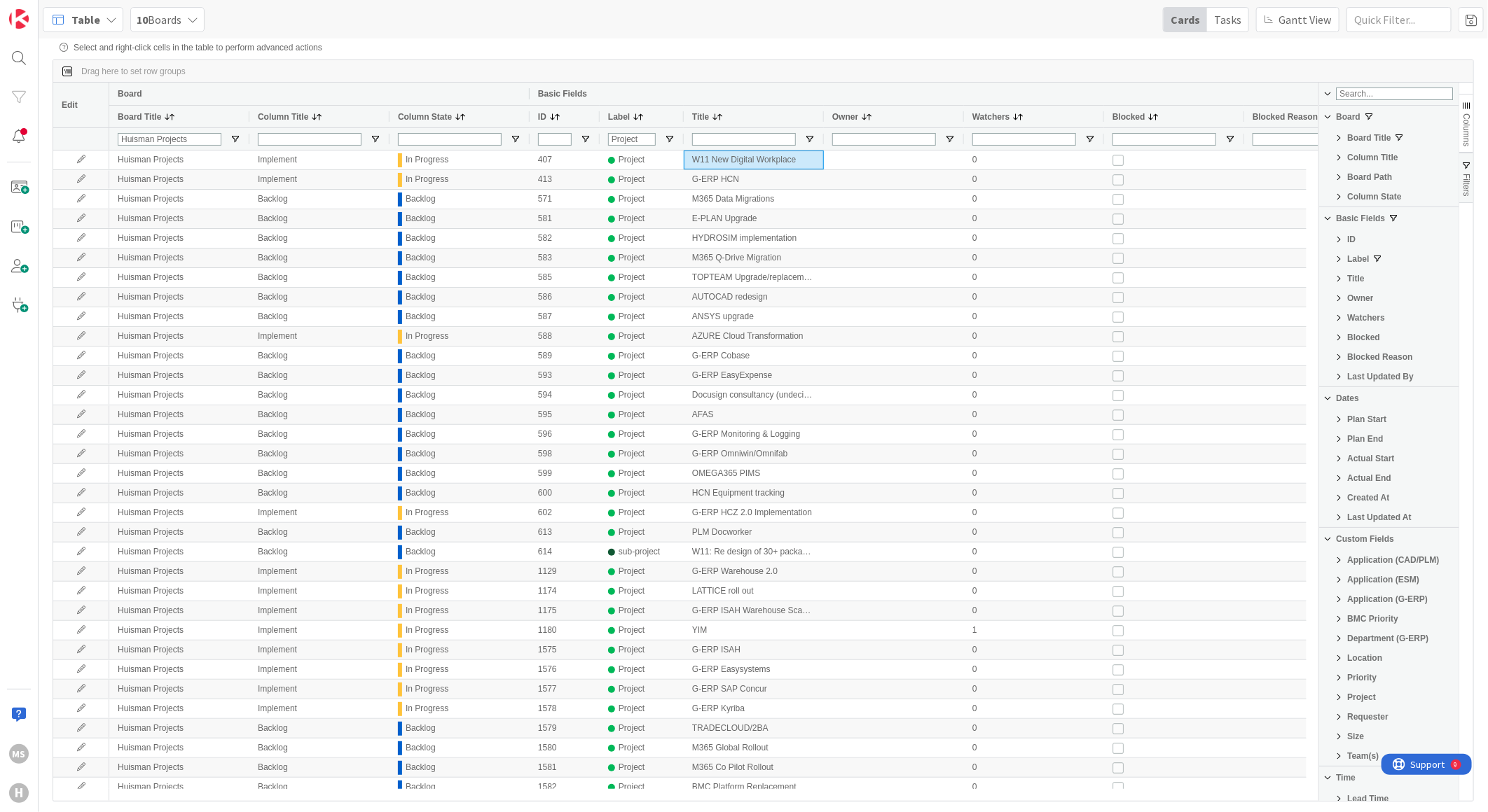
drag, startPoint x: 1356, startPoint y: 276, endPoint x: 1233, endPoint y: 89, distance: 223.8
click at [1233, 89] on div "Basic Fields" at bounding box center [1026, 94] width 978 height 17
click at [1336, 281] on span "Filter List 59 Filters" at bounding box center [1339, 278] width 12 height 12
click at [1445, 304] on span "Filtering operator" at bounding box center [1450, 299] width 12 height 12
click at [1420, 248] on div "ID" at bounding box center [1390, 239] width 140 height 17
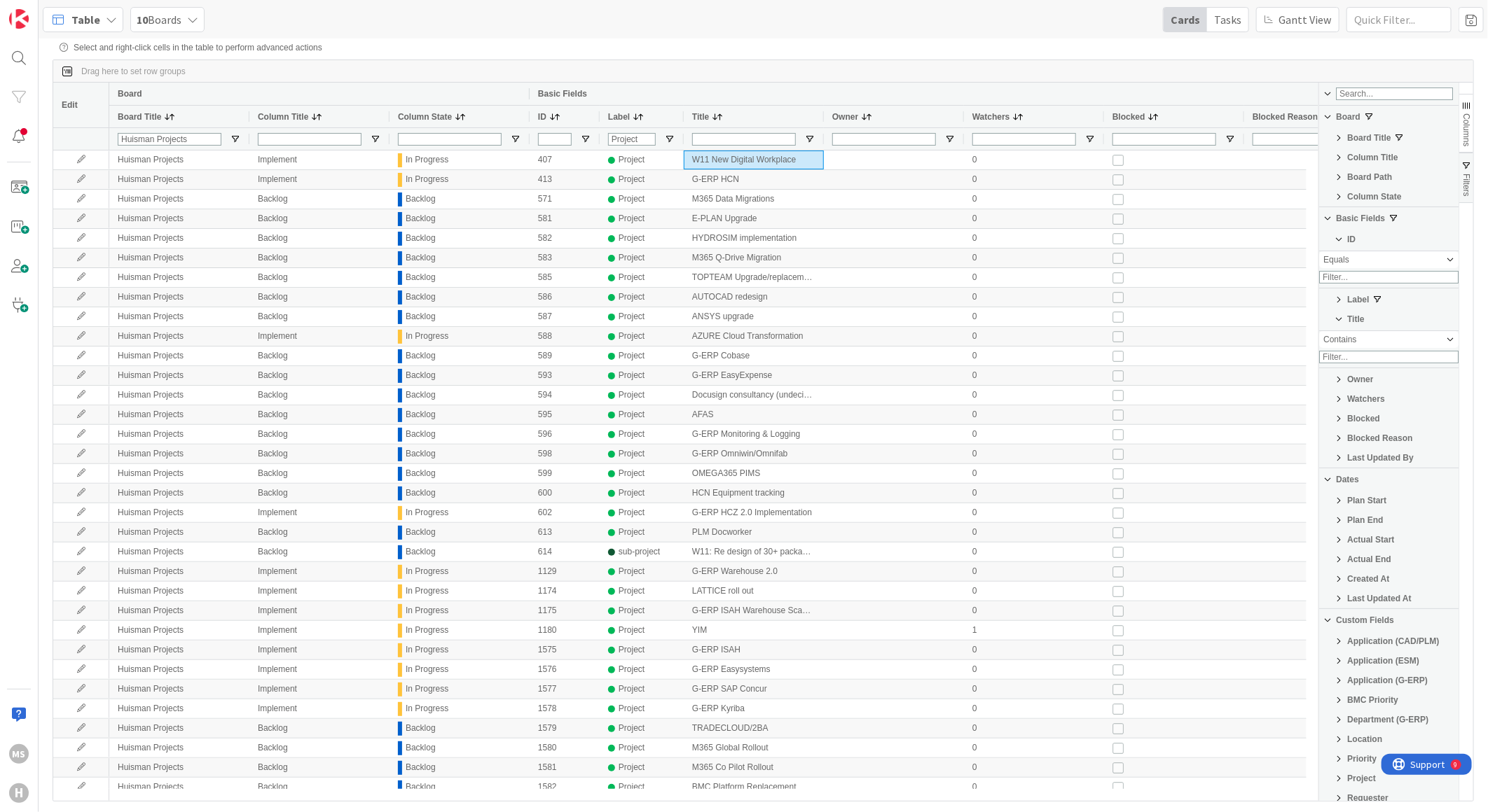
click at [782, 80] on div "Drag here to set row groups" at bounding box center [763, 71] width 1420 height 22
click at [1467, 166] on span "button" at bounding box center [1467, 165] width 12 height 12
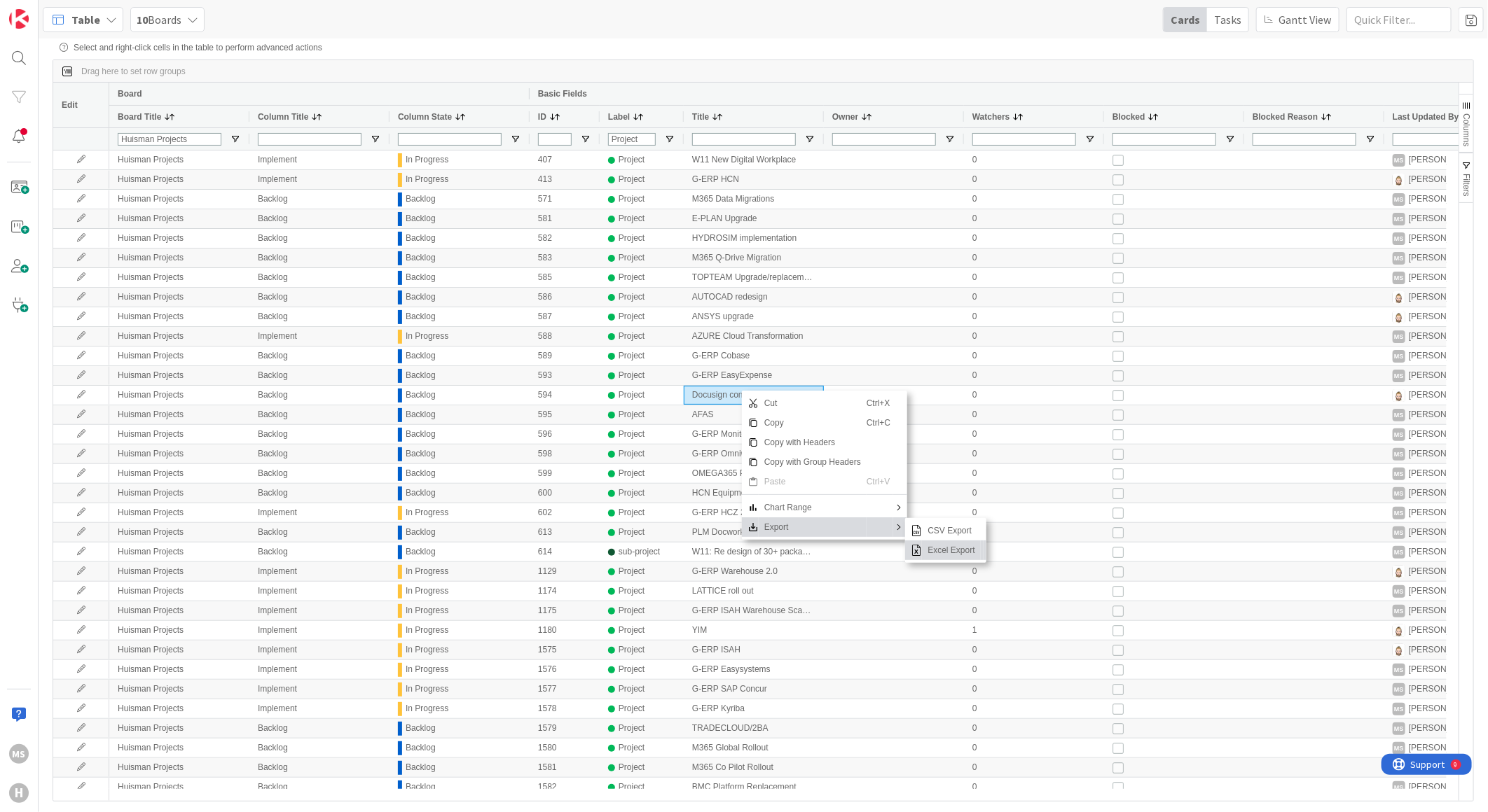
click at [934, 554] on span "Excel Export" at bounding box center [951, 551] width 58 height 20
click at [712, 150] on div at bounding box center [744, 139] width 104 height 21
click at [726, 133] on input "Title Filter Input" at bounding box center [744, 140] width 104 height 13
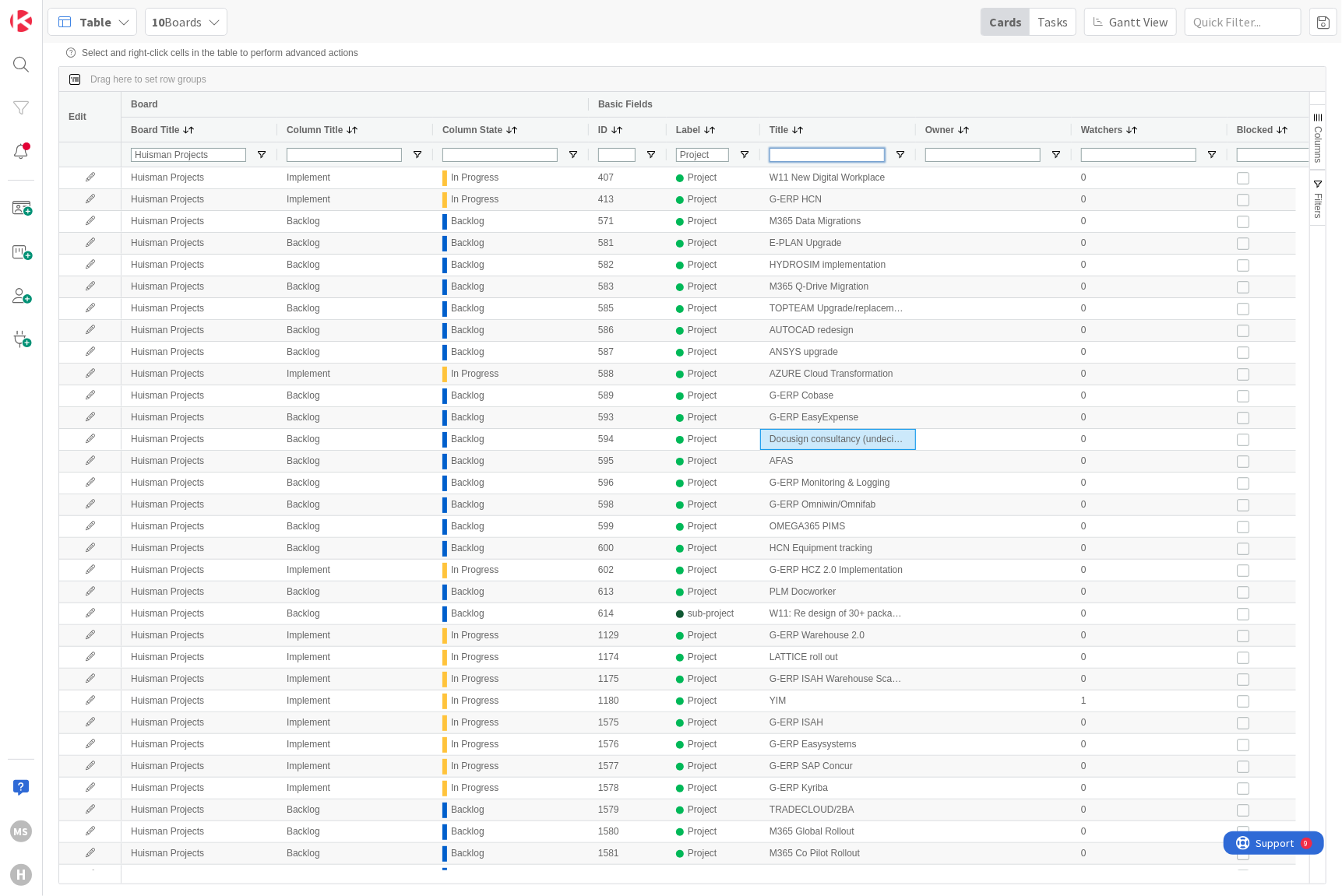
click at [799, 156] on input "Title Filter Input" at bounding box center [828, 155] width 115 height 14
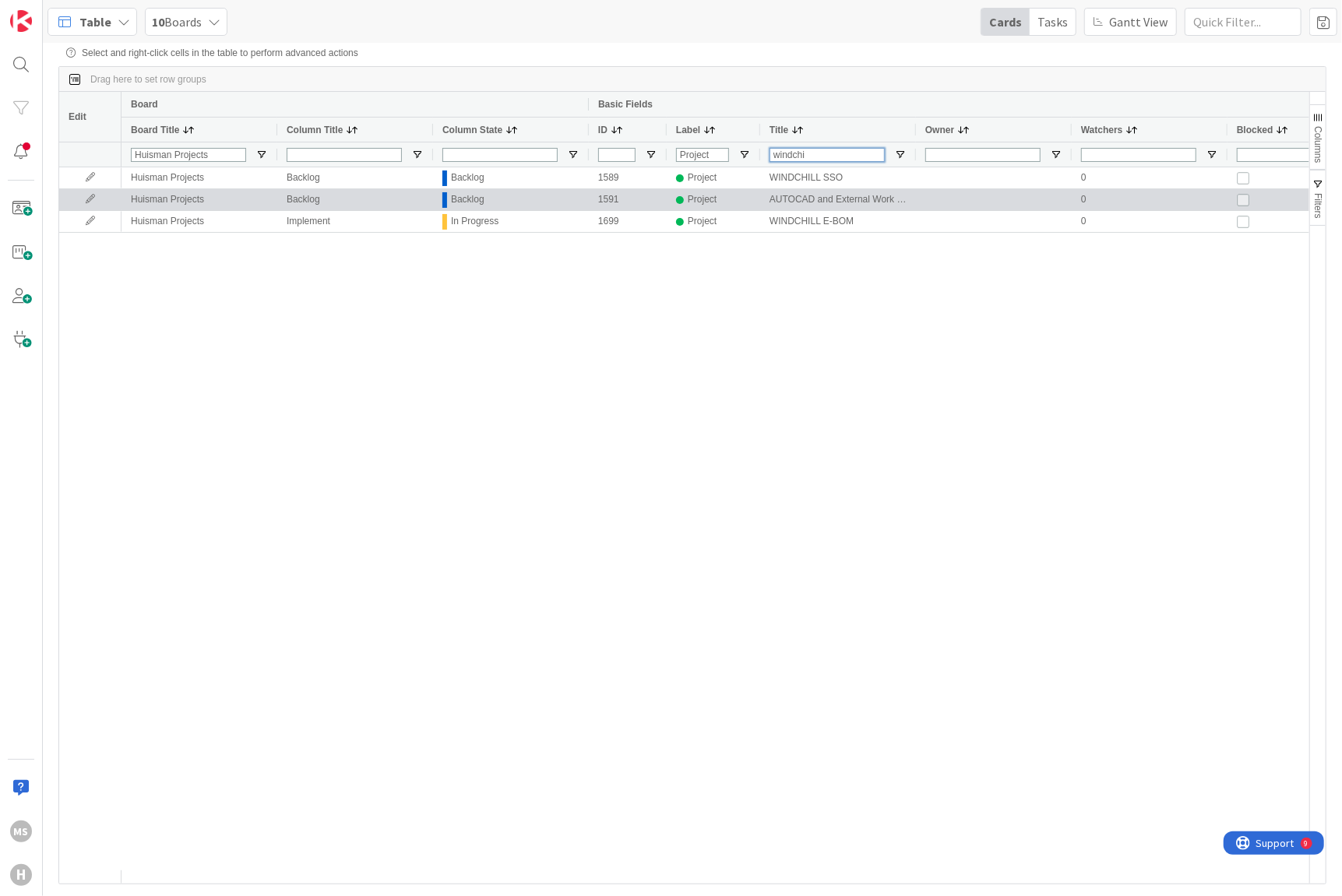
type input "windchi"
click at [862, 200] on div "AUTOCAD and External Work import Windchill" at bounding box center [838, 199] width 156 height 21
click at [853, 200] on div "AUTOCAD and External Work import Windchill" at bounding box center [838, 199] width 156 height 21
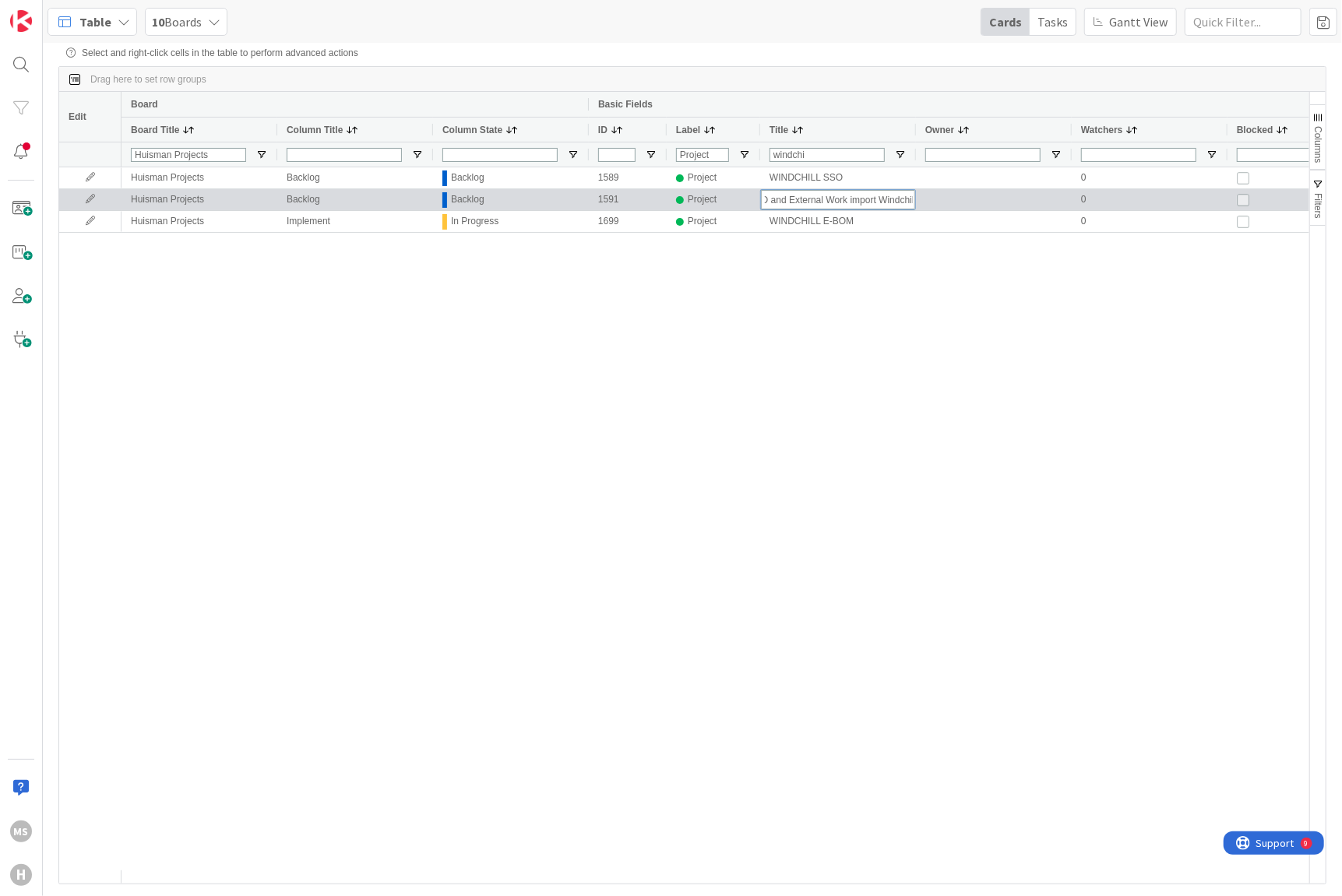
click at [874, 200] on input "AUTOCAD and External Work import Windchill" at bounding box center [838, 200] width 154 height 20
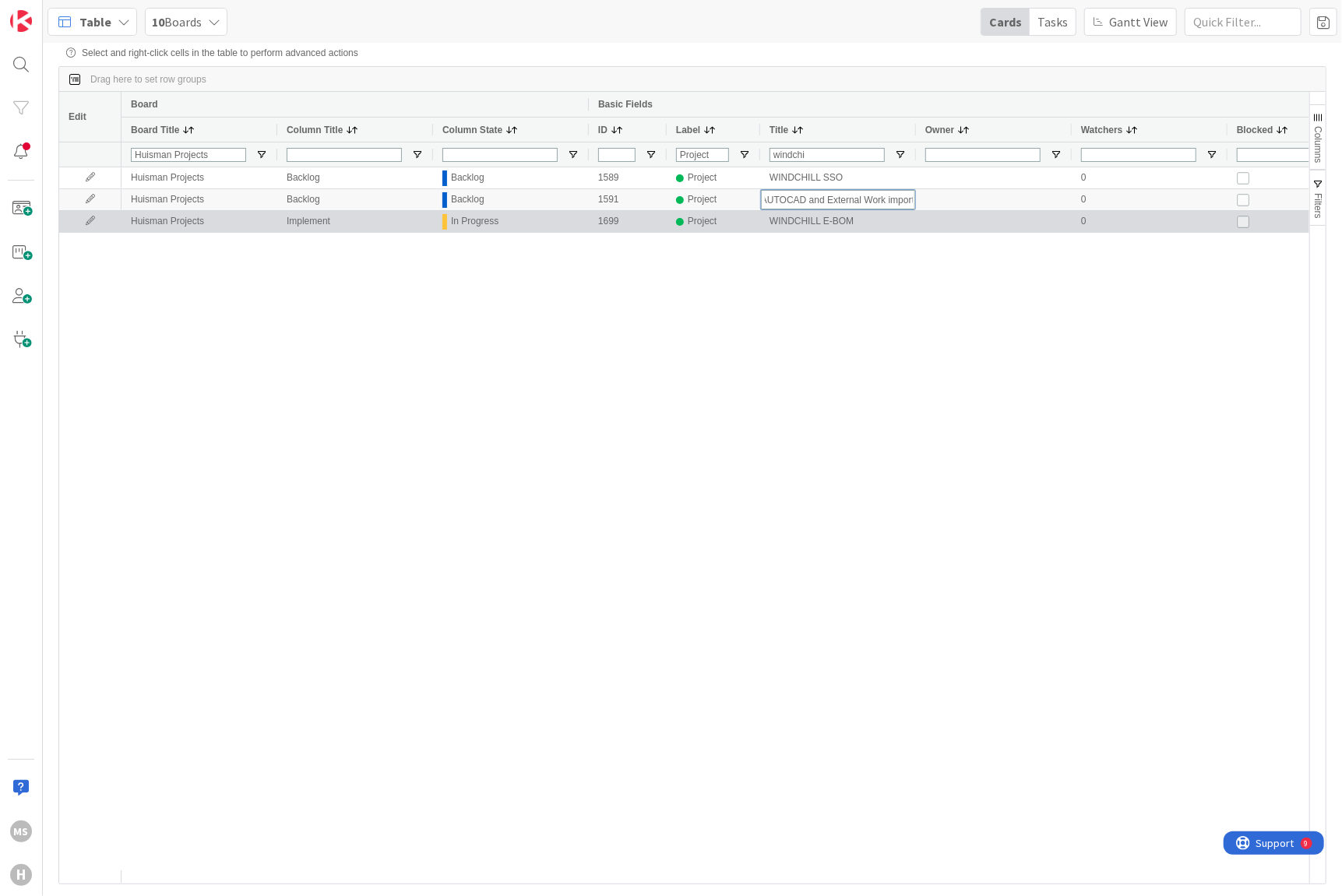
scroll to position [0, 2]
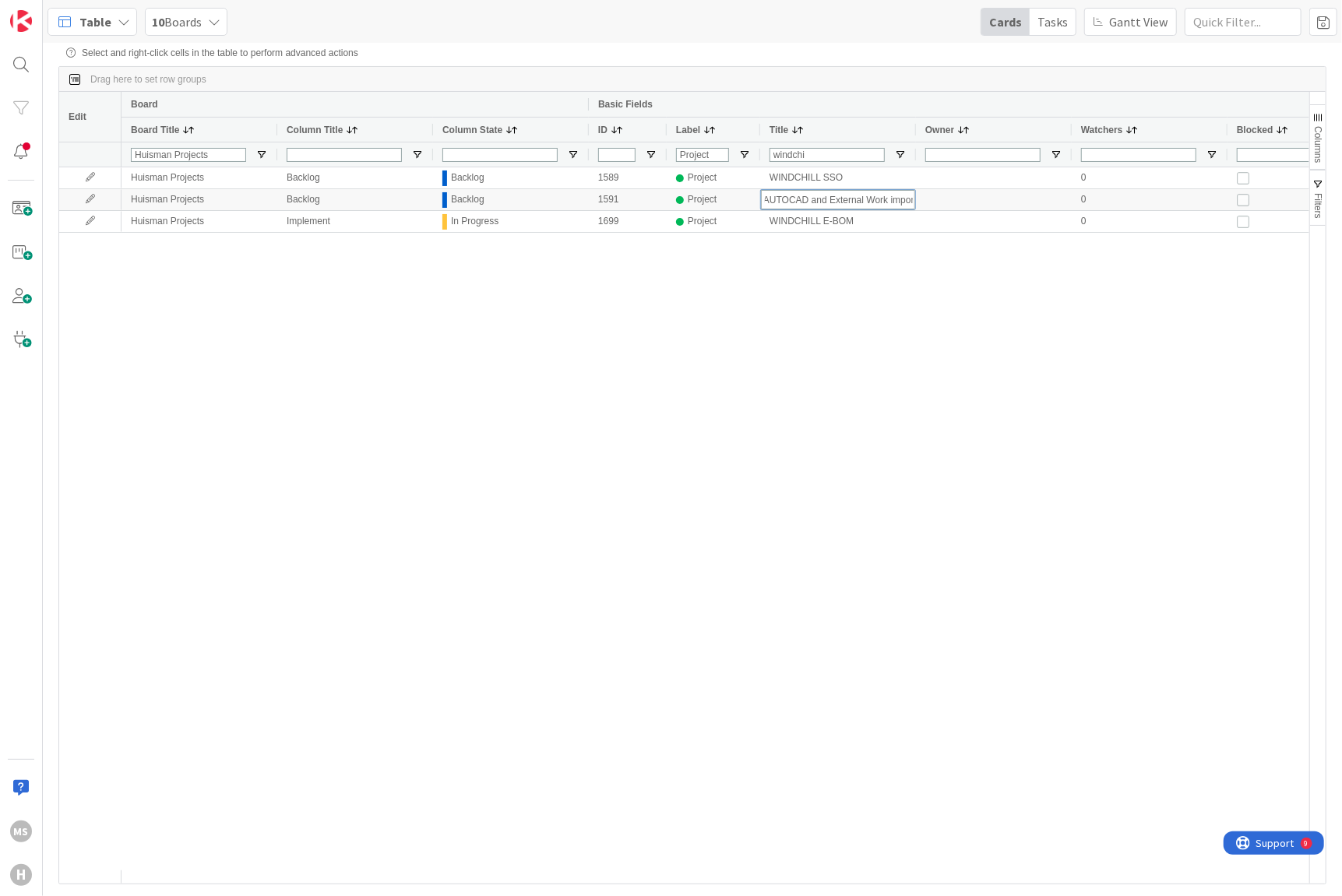
type input "AUTOCAD and External Work import"
click at [853, 371] on div "[PERSON_NAME] Projects Backlog Backlog 1589 Project WINDCHILL SSO 0 [PERSON_NAM…" at bounding box center [715, 518] width 1188 height 703
drag, startPoint x: 792, startPoint y: 153, endPoint x: 861, endPoint y: 158, distance: 69.2
click at [792, 153] on input "windchi" at bounding box center [828, 155] width 115 height 14
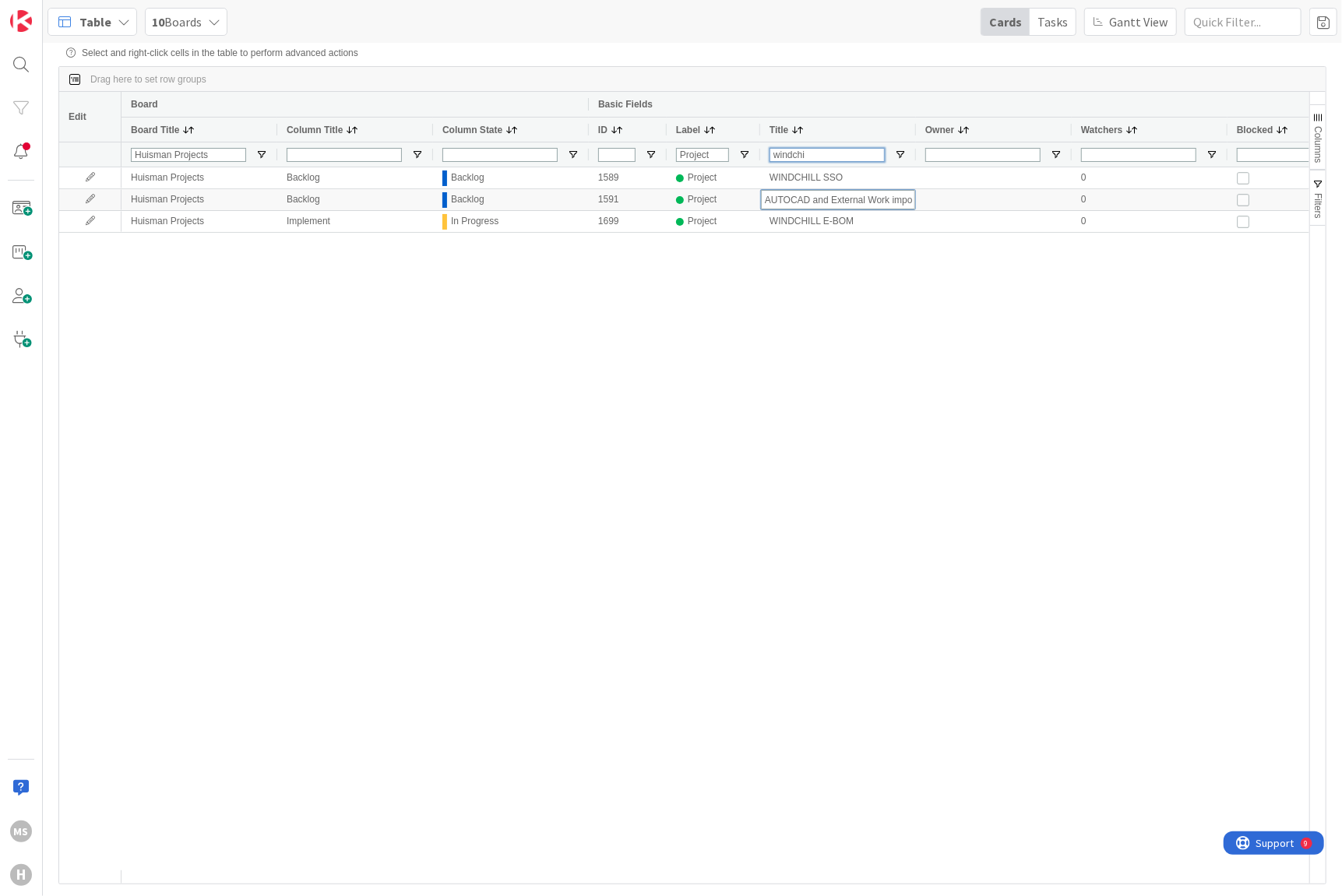
drag, startPoint x: 839, startPoint y: 151, endPoint x: 725, endPoint y: 156, distance: 114.1
click at [725, 156] on div "[PERSON_NAME] Projects Project windchi" at bounding box center [908, 154] width 1574 height 25
type input "autocad"
click at [834, 303] on div "[PERSON_NAME] Projects Backlog Backlog 1591 Project AUTOCAD and External Work i…" at bounding box center [715, 518] width 1188 height 703
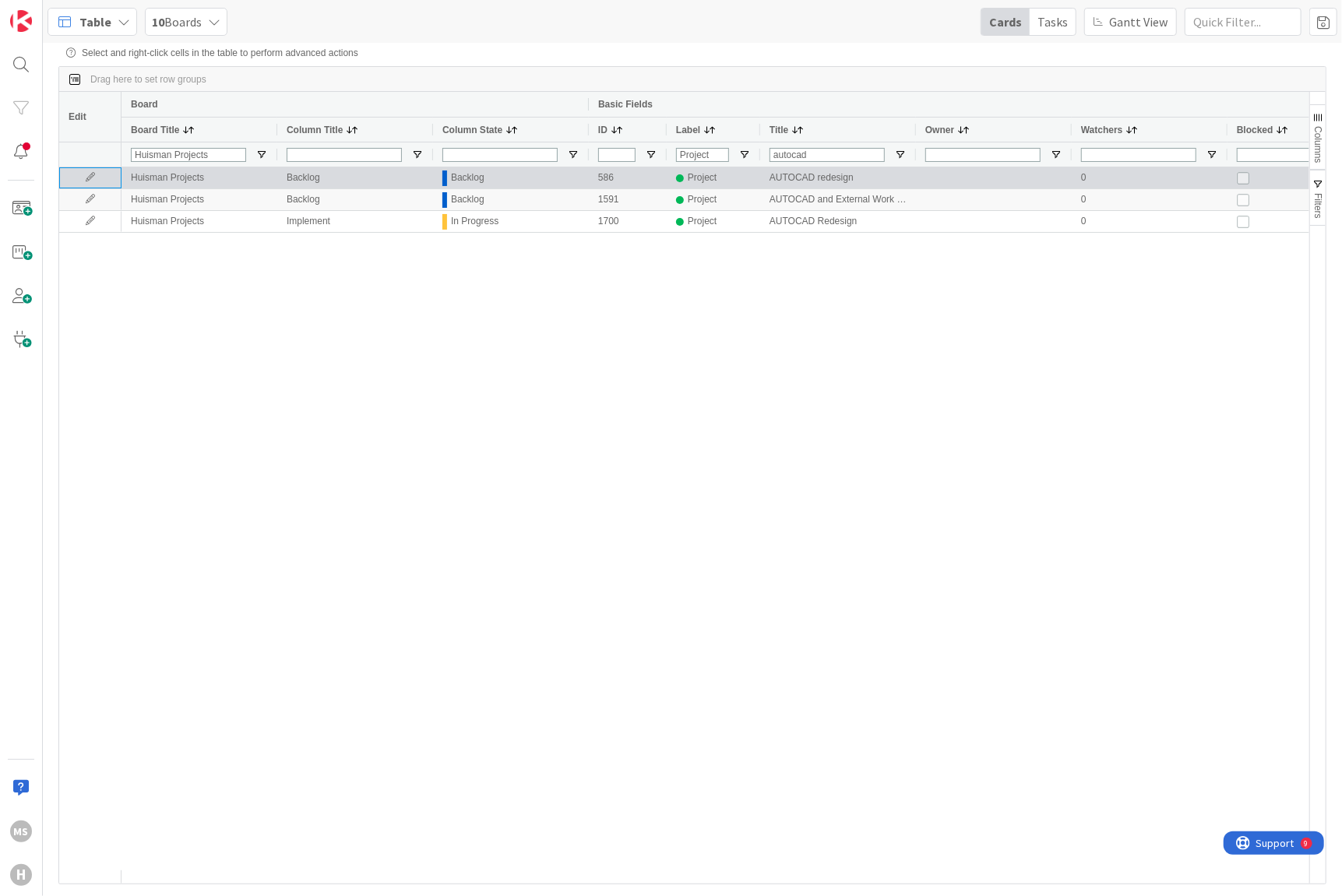
click at [90, 178] on icon at bounding box center [90, 177] width 23 height 9
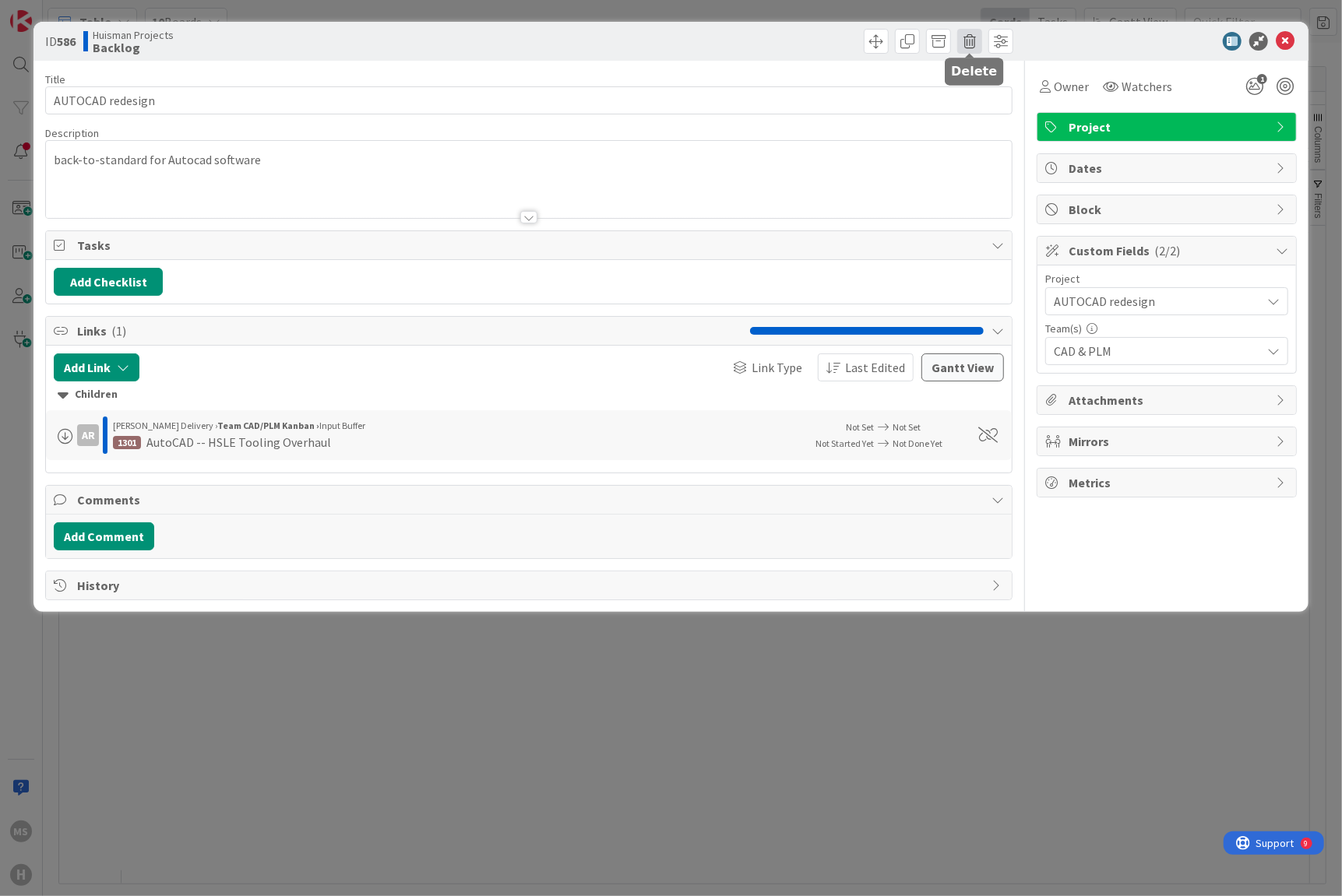
click at [964, 39] on span at bounding box center [969, 41] width 25 height 25
click at [991, 109] on button "Delete" at bounding box center [994, 114] width 59 height 28
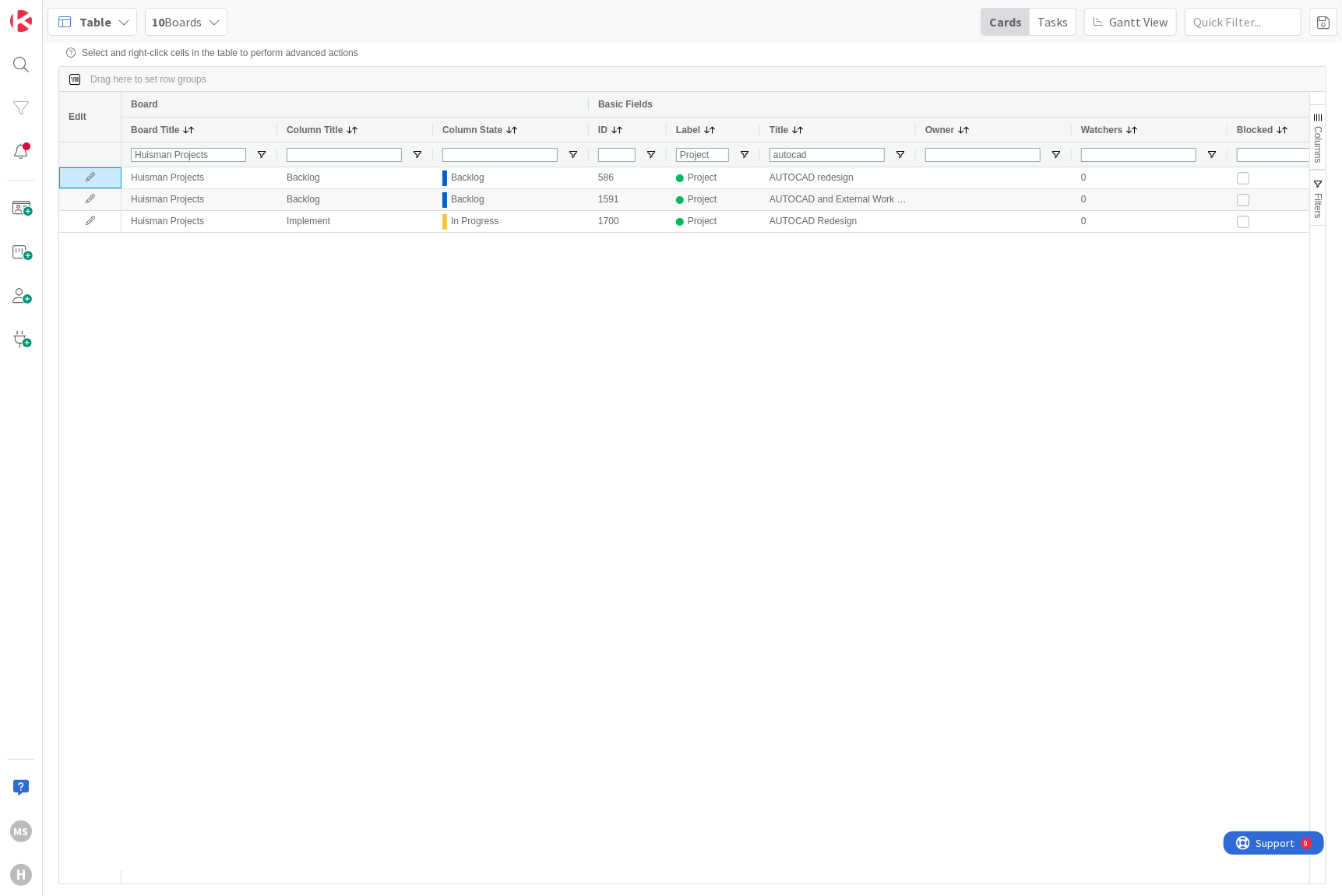
click at [720, 460] on div "[PERSON_NAME] Projects Backlog Backlog 586 Project AUTOCAD redesign 0 [PERSON_N…" at bounding box center [715, 518] width 1188 height 703
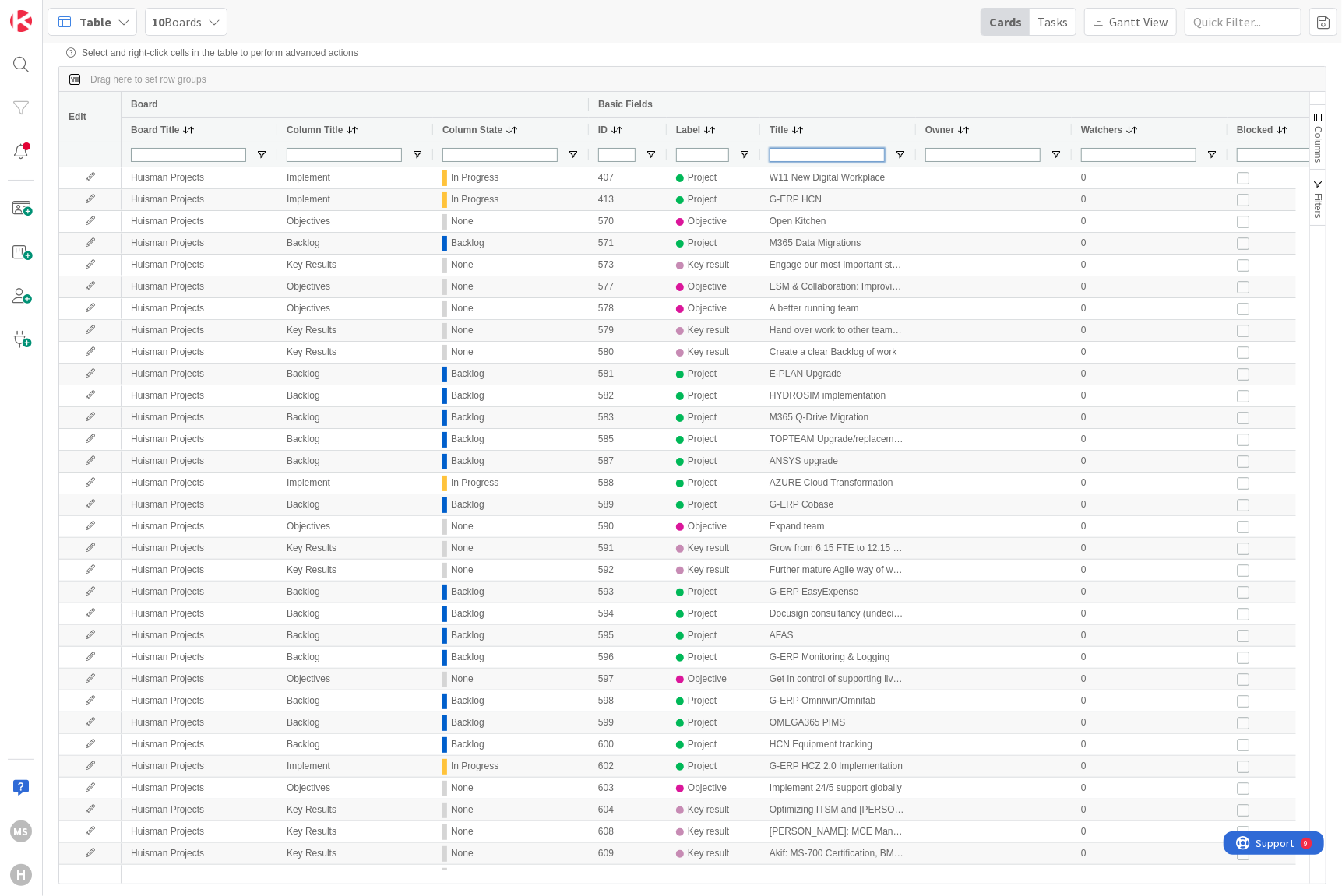
click at [798, 153] on input "Title Filter Input" at bounding box center [828, 155] width 115 height 14
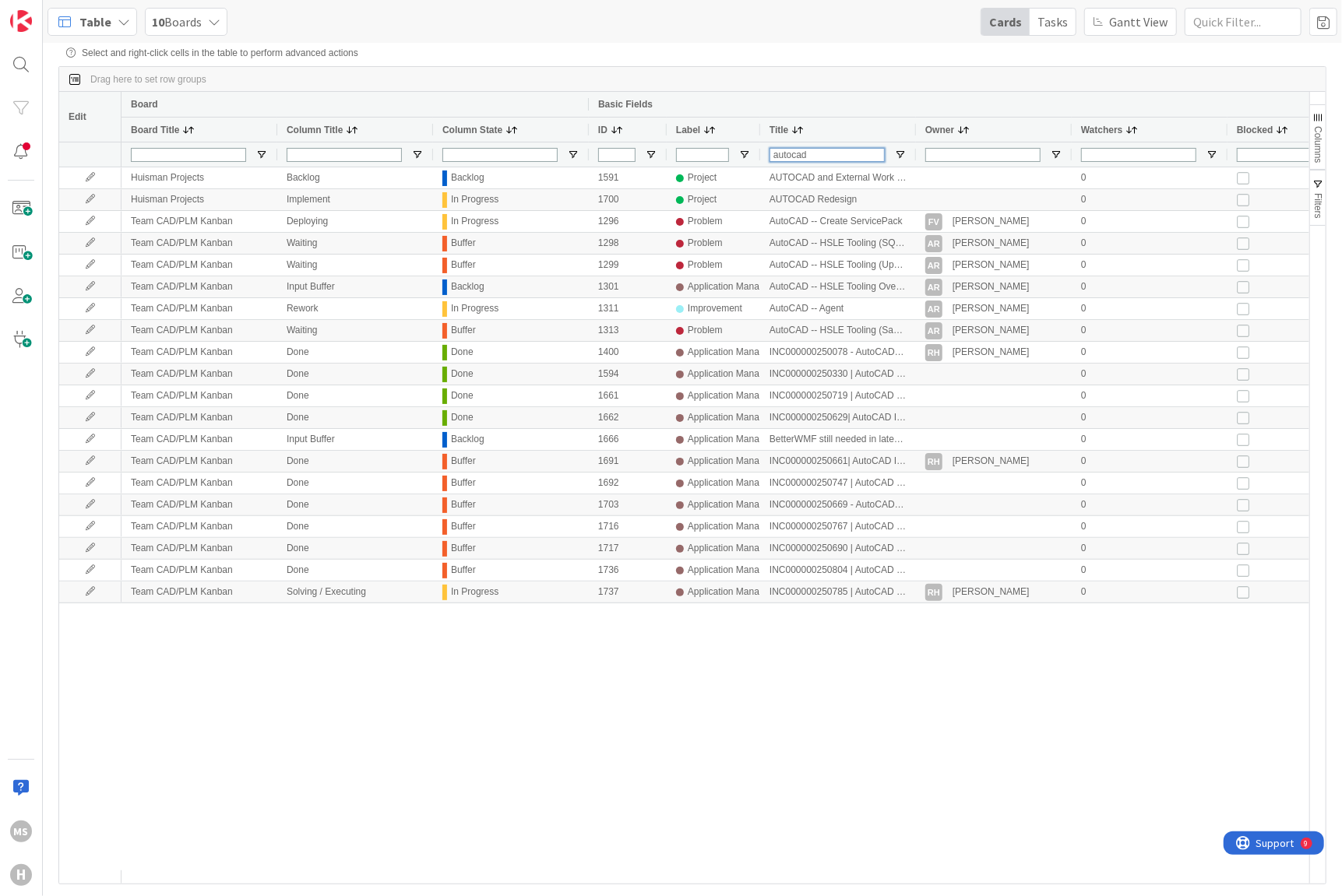
type input "autocad"
click at [698, 160] on input "Label Filter Input" at bounding box center [702, 155] width 53 height 14
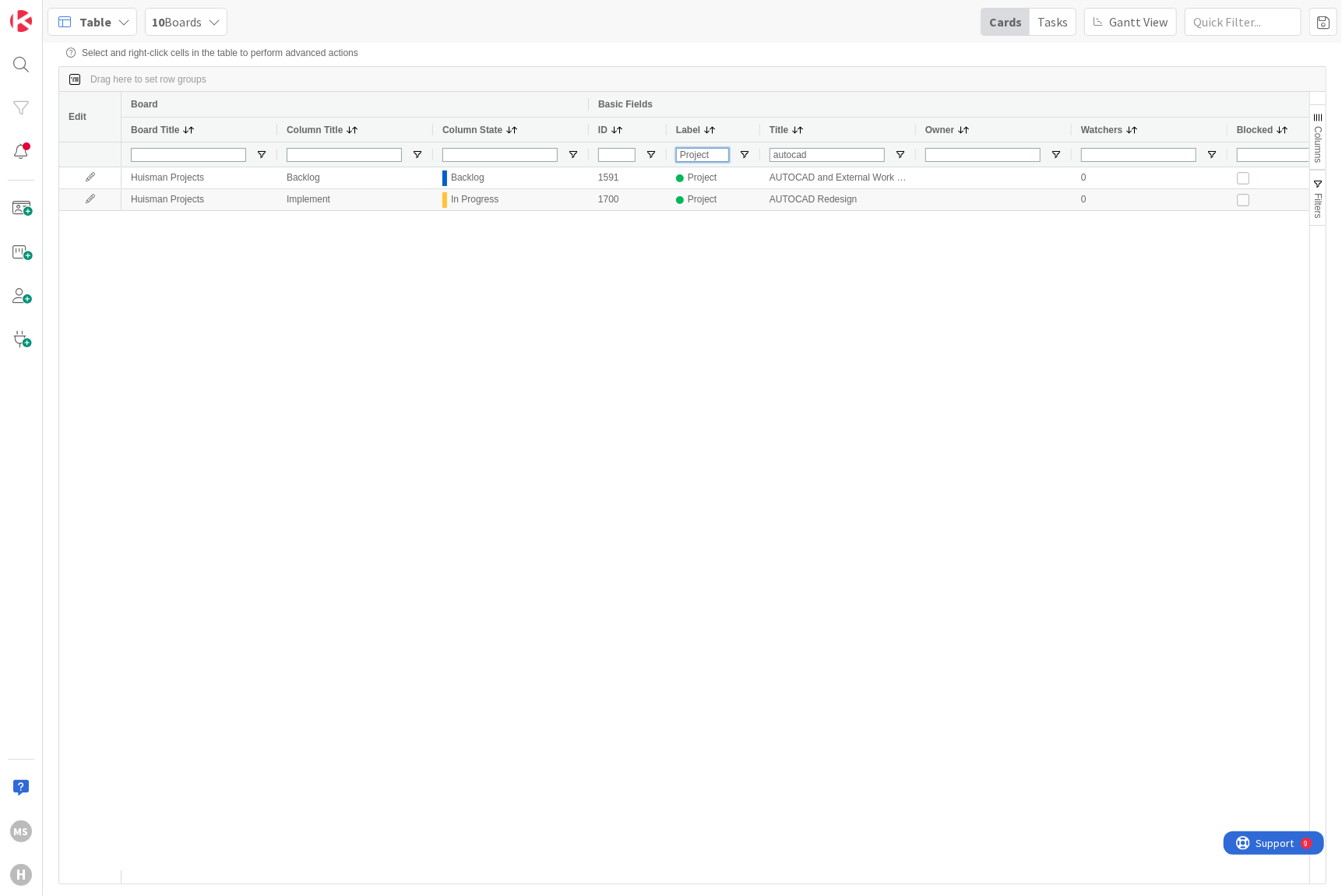
type input "Project"
click at [881, 285] on div "Huisman Projects Backlog Backlog 1591 Project AUTOCAD and External Work import …" at bounding box center [715, 518] width 1188 height 703
click at [822, 151] on input "autocad" at bounding box center [828, 155] width 115 height 14
drag, startPoint x: 829, startPoint y: 159, endPoint x: 732, endPoint y: 157, distance: 97.0
click at [732, 157] on div "Project autodesk" at bounding box center [908, 154] width 1574 height 25
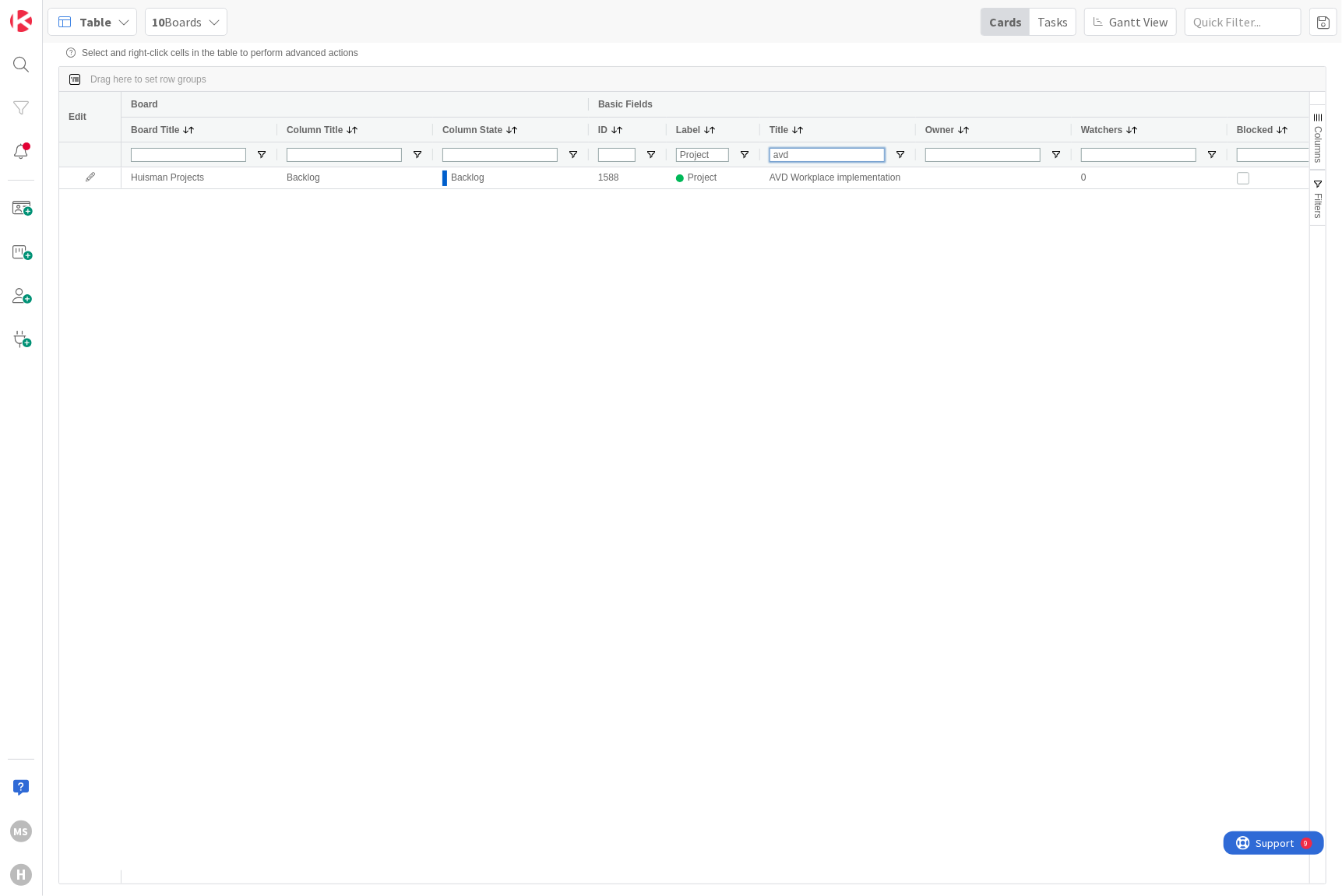
drag, startPoint x: 809, startPoint y: 160, endPoint x: 687, endPoint y: 142, distance: 123.3
click at [687, 142] on div "Board Basic Fields Board Title Column Title Column State ID Label Title Owner W…" at bounding box center [908, 128] width 1574 height 75
type input "azure"
drag, startPoint x: 828, startPoint y: 156, endPoint x: 732, endPoint y: 146, distance: 96.5
click at [732, 146] on div "Project azure" at bounding box center [908, 154] width 1574 height 25
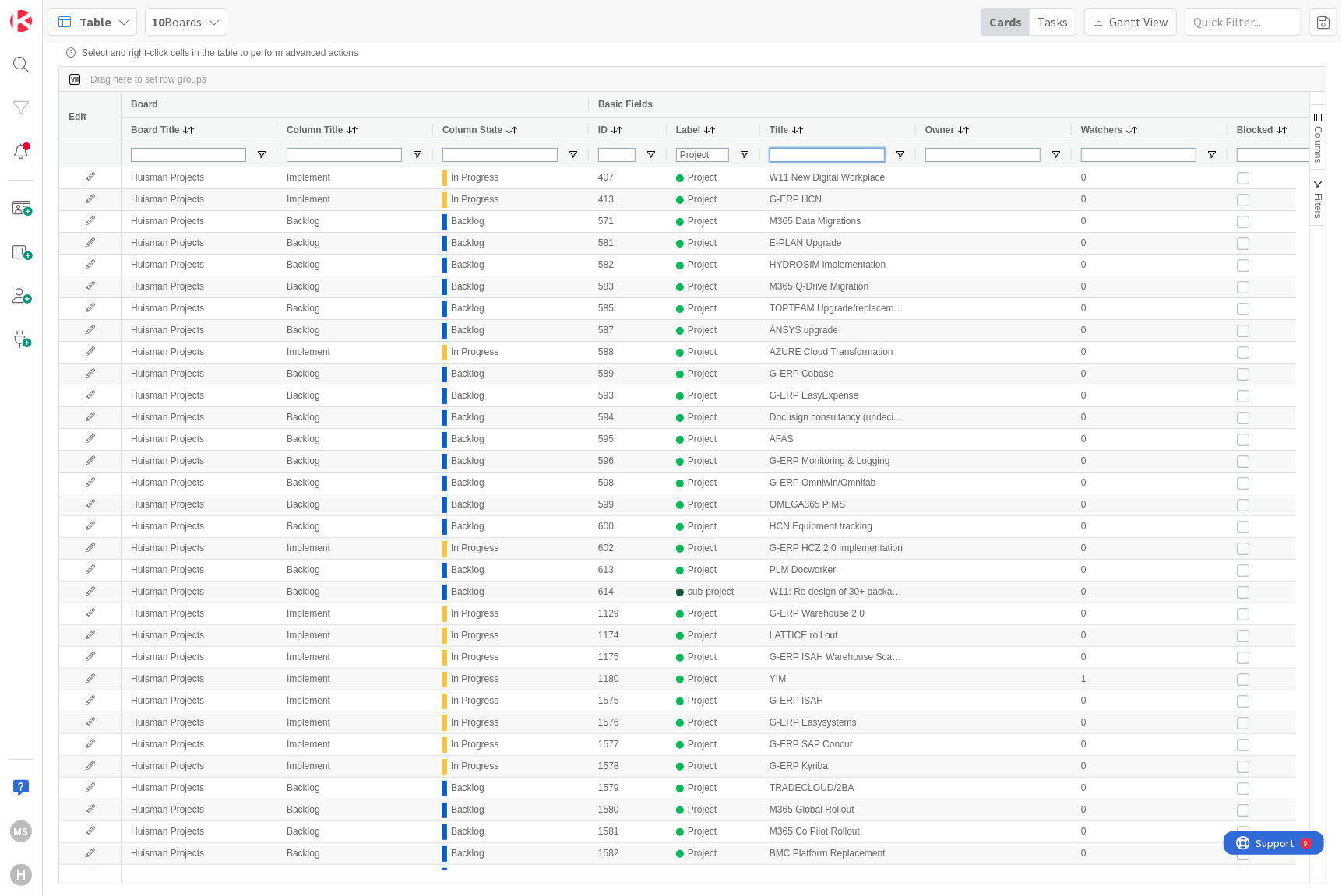
click at [787, 151] on input "Title Filter Input" at bounding box center [828, 155] width 115 height 14
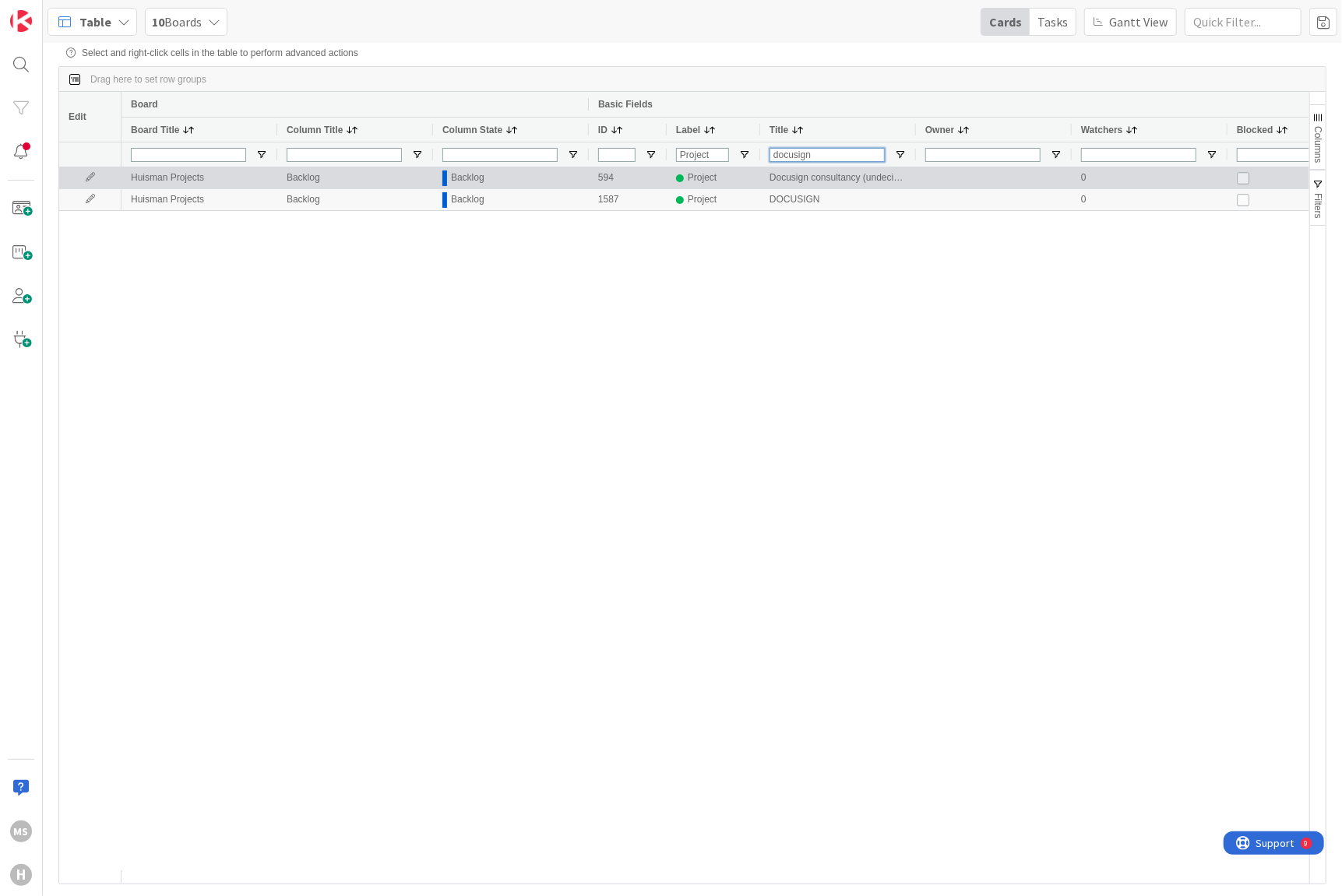
type input "docusign"
click at [88, 176] on icon at bounding box center [90, 177] width 23 height 9
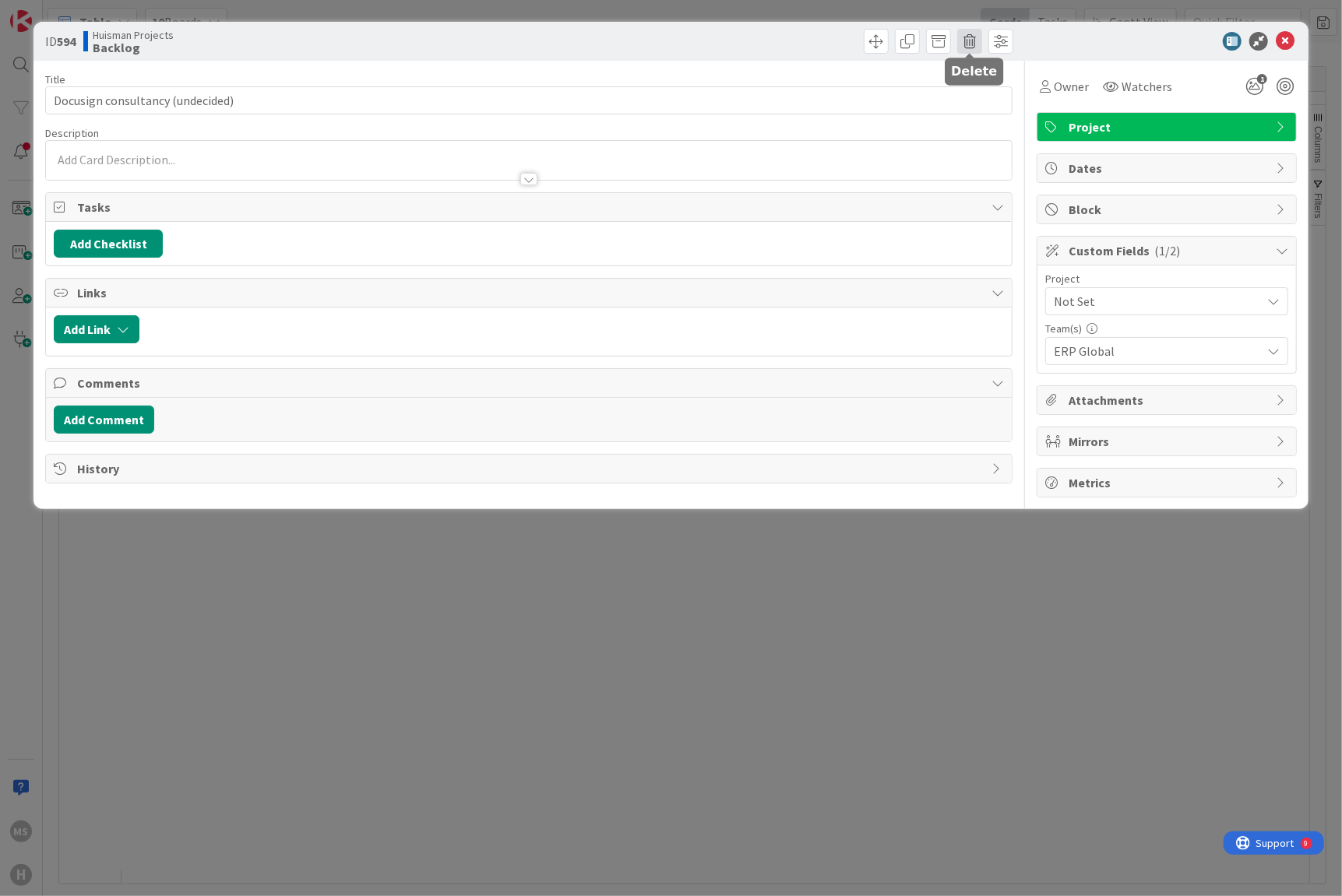
click at [969, 36] on span at bounding box center [969, 41] width 25 height 25
click at [995, 117] on button "Delete" at bounding box center [994, 114] width 59 height 28
